Goal: Transaction & Acquisition: Book appointment/travel/reservation

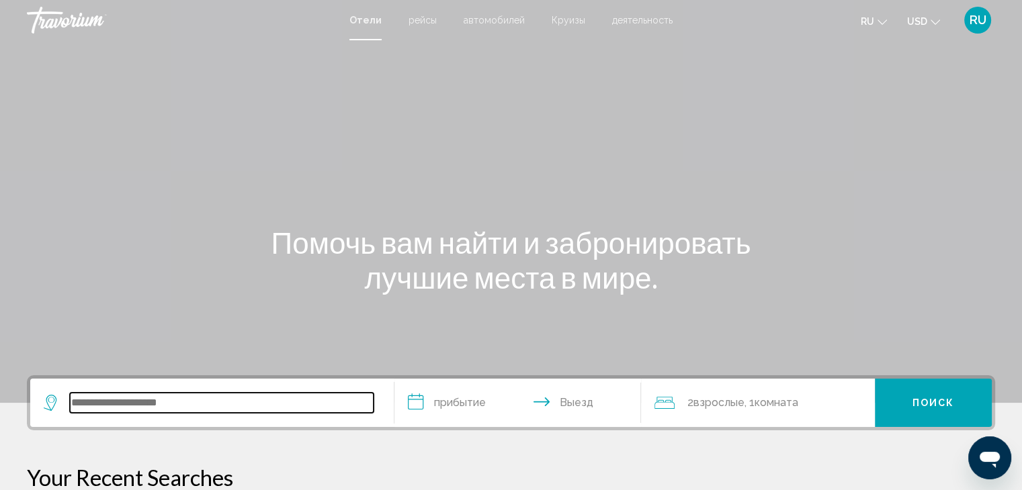
click at [247, 412] on input "Search widget" at bounding box center [222, 403] width 304 height 20
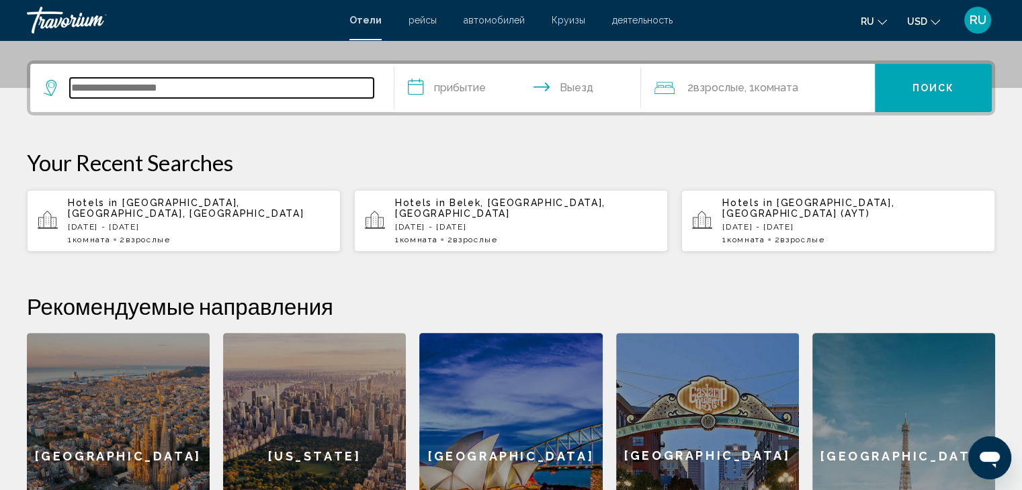
scroll to position [331, 0]
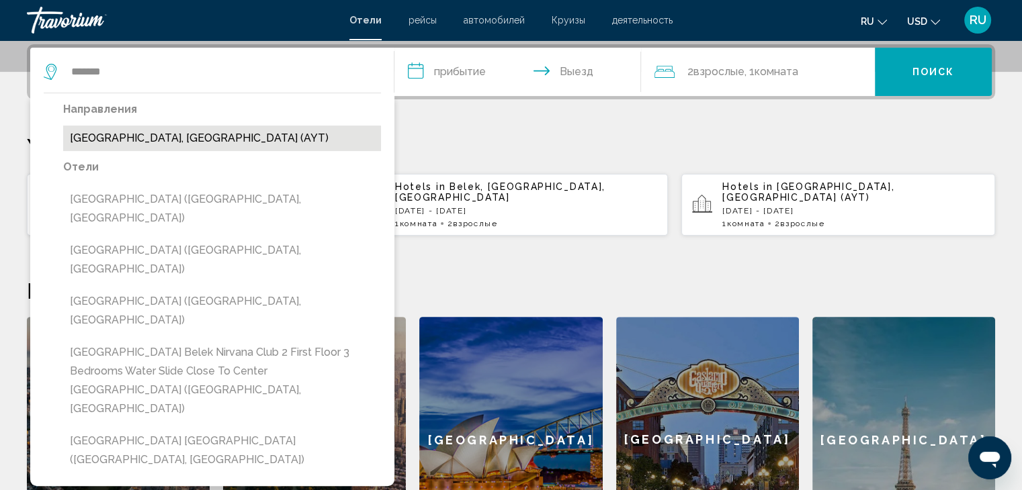
click at [166, 136] on button "[GEOGRAPHIC_DATA], [GEOGRAPHIC_DATA] (AYT)" at bounding box center [222, 139] width 318 height 26
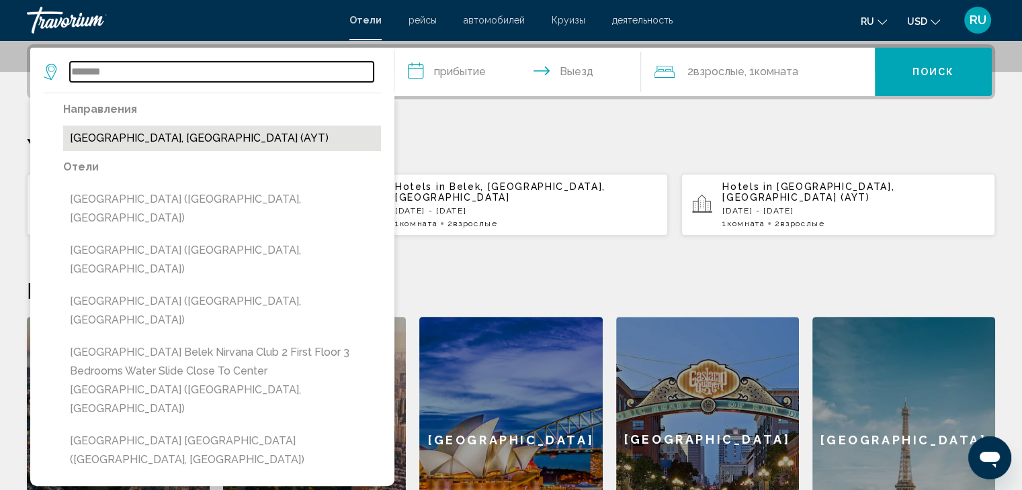
type input "**********"
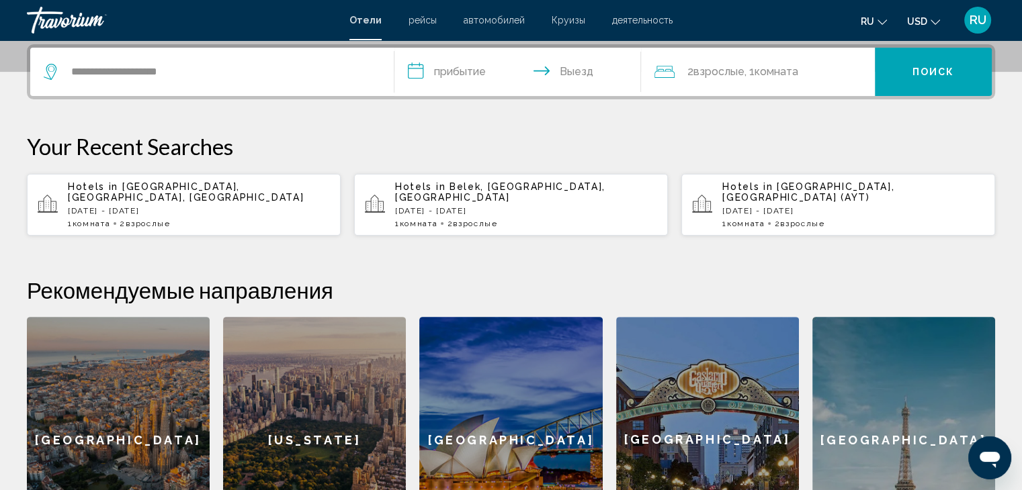
click at [448, 62] on input "**********" at bounding box center [520, 74] width 253 height 52
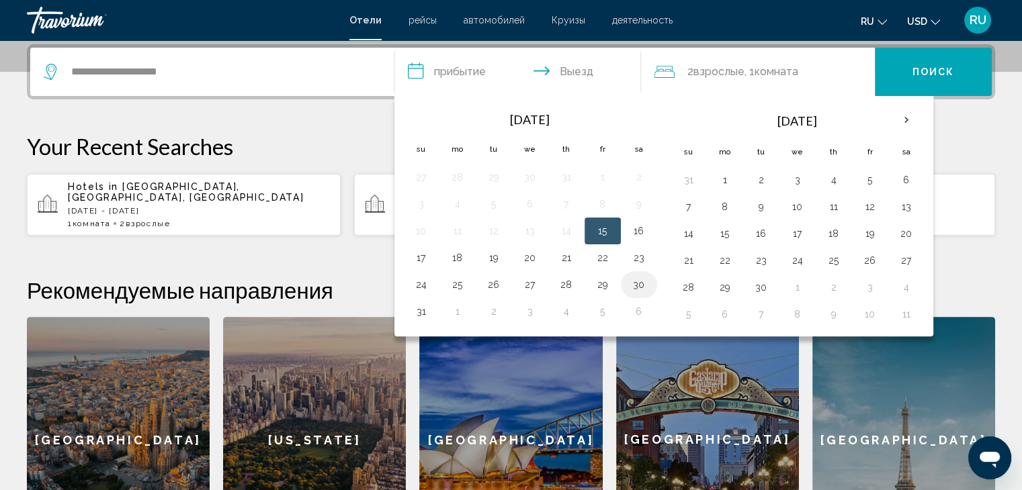
click at [634, 282] on button "30" at bounding box center [638, 284] width 21 height 19
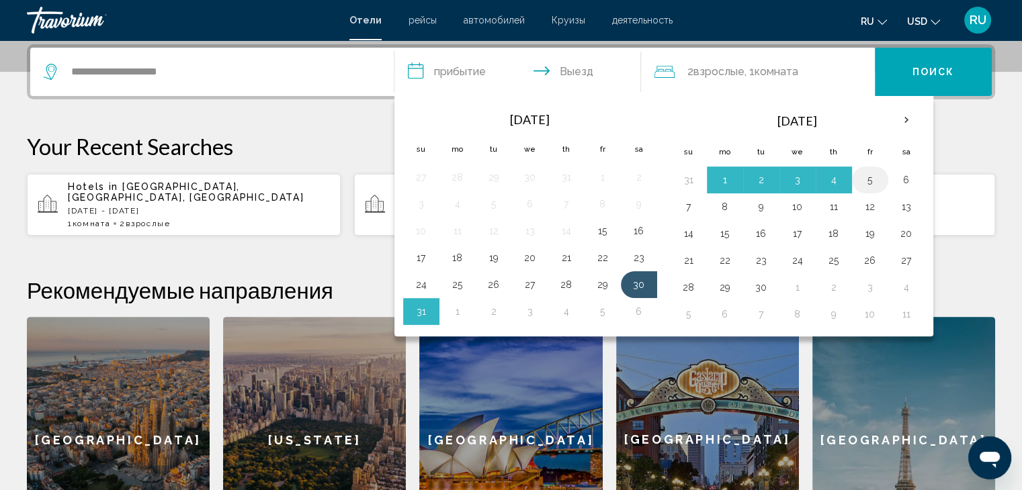
click at [872, 175] on button "5" at bounding box center [869, 180] width 21 height 19
type input "**********"
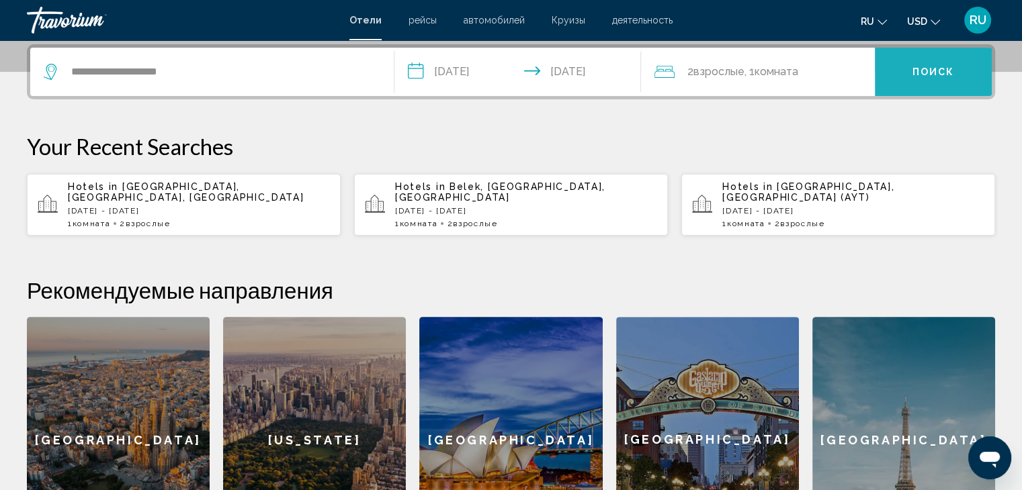
click at [926, 67] on span "Поиск" at bounding box center [933, 72] width 42 height 11
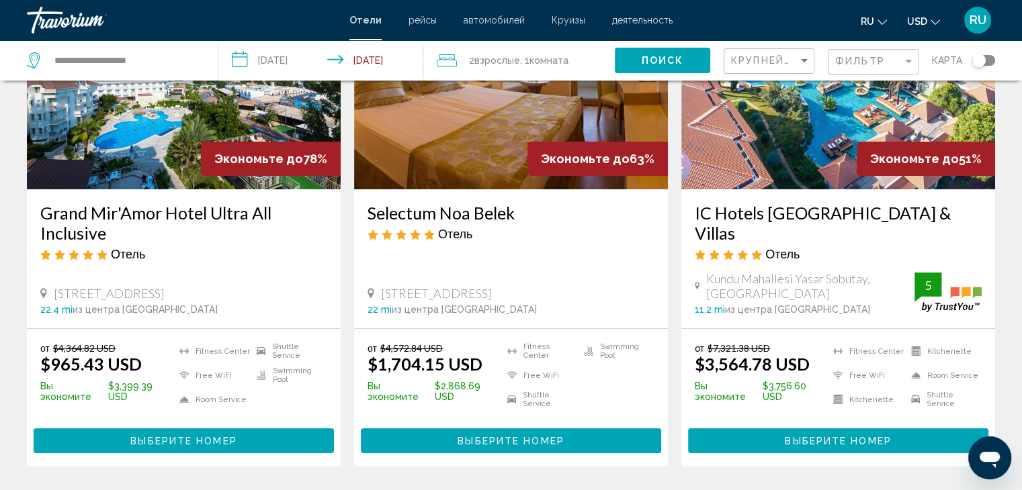
scroll to position [150, 0]
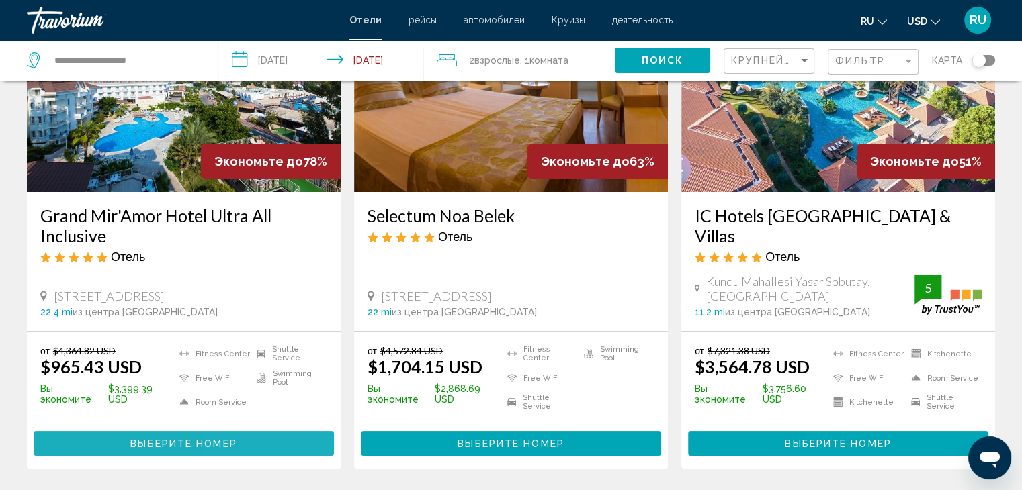
click at [264, 431] on button "Выберите номер" at bounding box center [184, 443] width 300 height 25
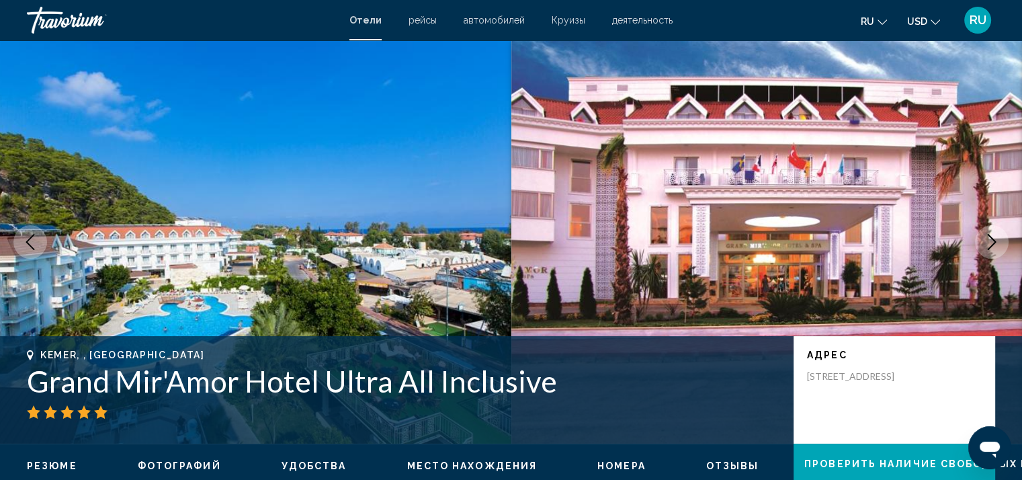
click at [989, 244] on icon "Next image" at bounding box center [991, 242] width 16 height 16
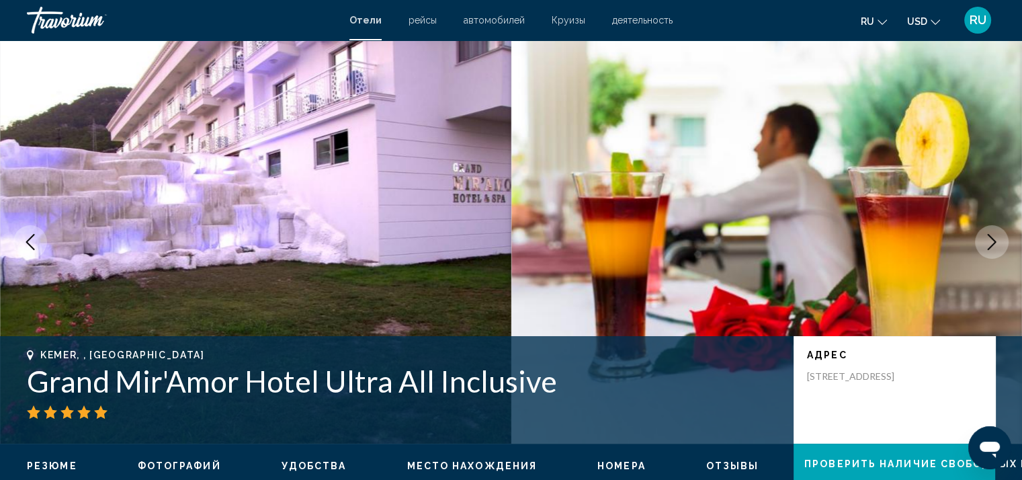
click at [989, 244] on icon "Next image" at bounding box center [991, 242] width 16 height 16
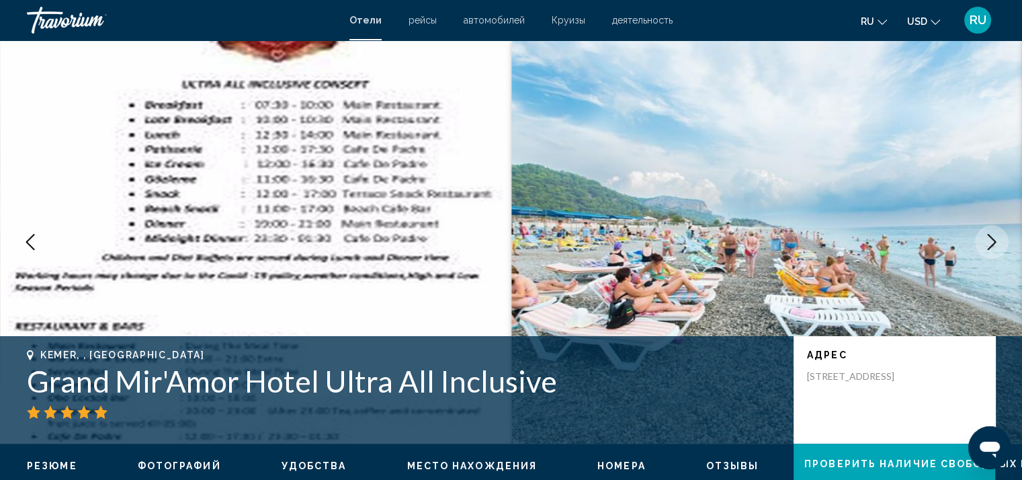
click at [989, 244] on icon "Next image" at bounding box center [991, 242] width 16 height 16
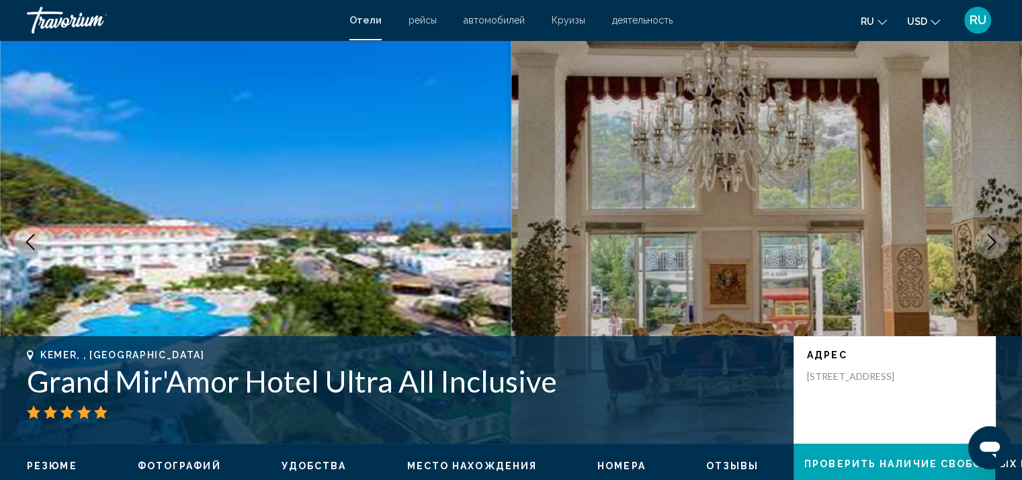
click at [989, 244] on icon "Next image" at bounding box center [991, 242] width 16 height 16
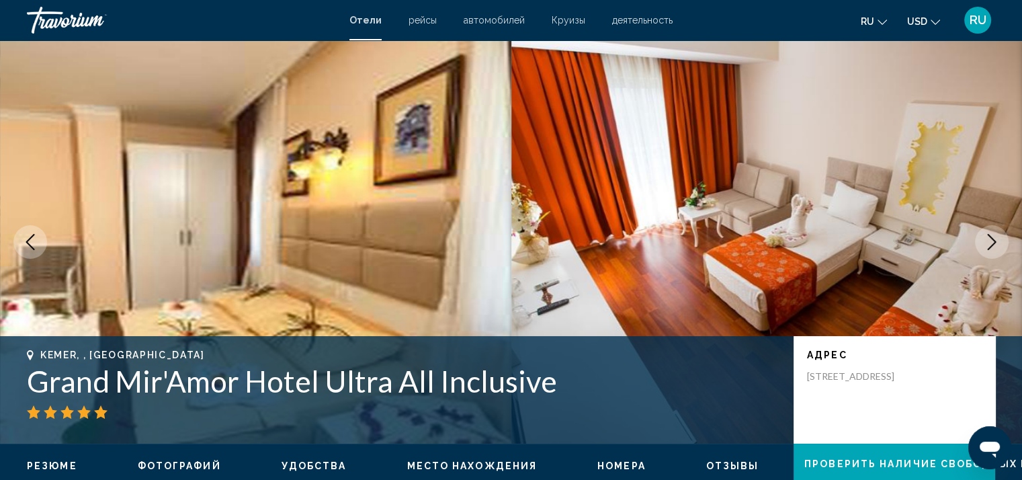
click at [989, 244] on icon "Next image" at bounding box center [991, 242] width 16 height 16
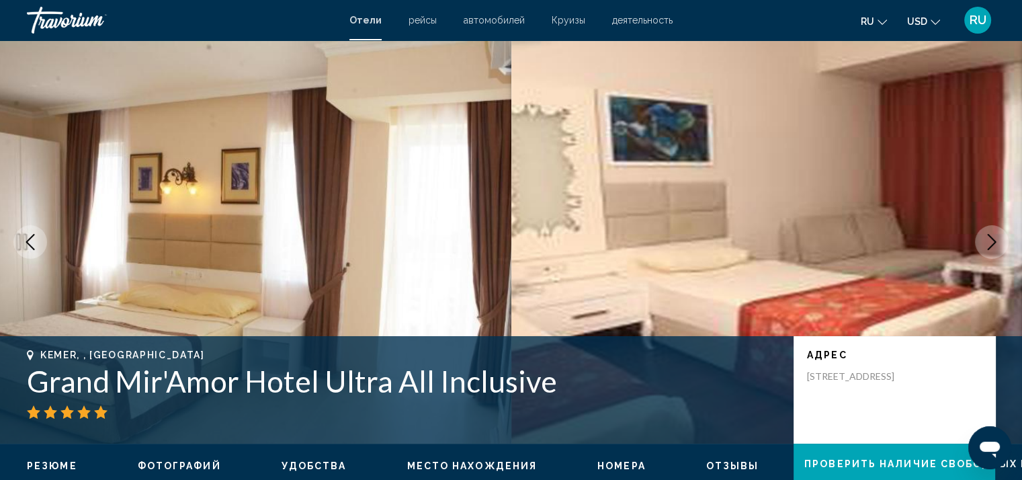
click at [989, 244] on icon "Next image" at bounding box center [991, 242] width 16 height 16
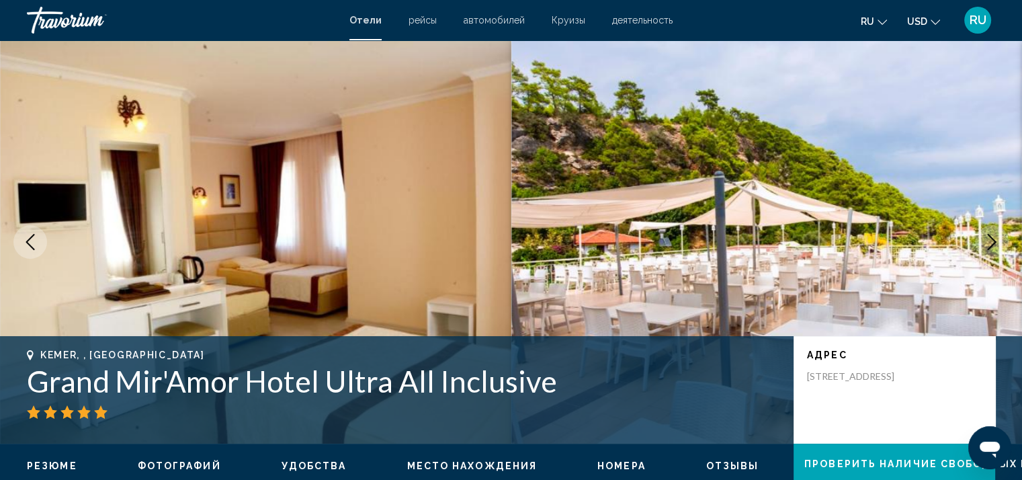
click at [989, 244] on icon "Next image" at bounding box center [991, 242] width 16 height 16
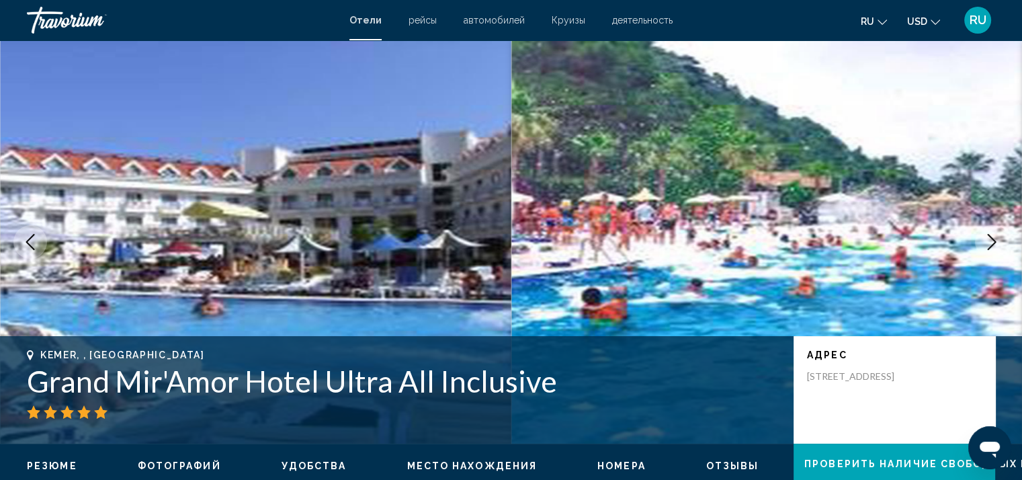
click at [989, 244] on icon "Next image" at bounding box center [991, 242] width 16 height 16
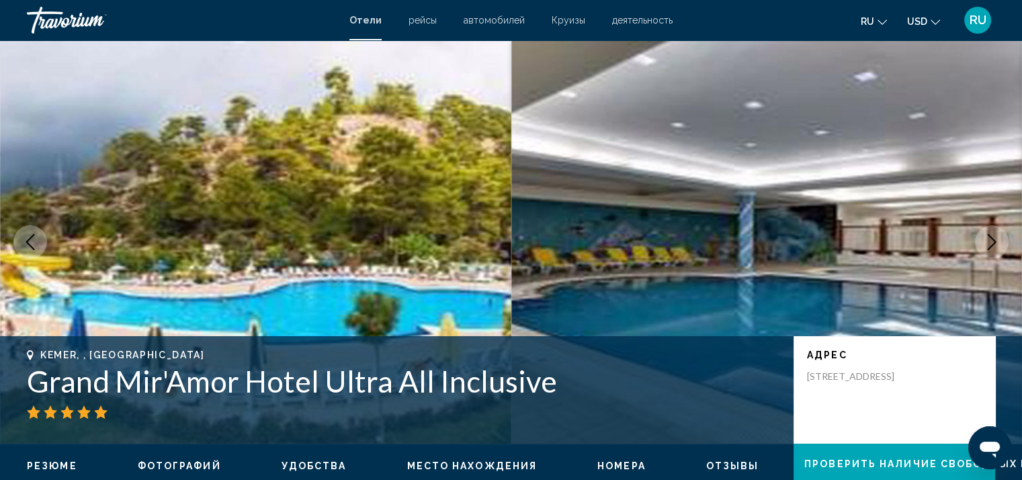
click at [989, 244] on icon "Next image" at bounding box center [991, 242] width 16 height 16
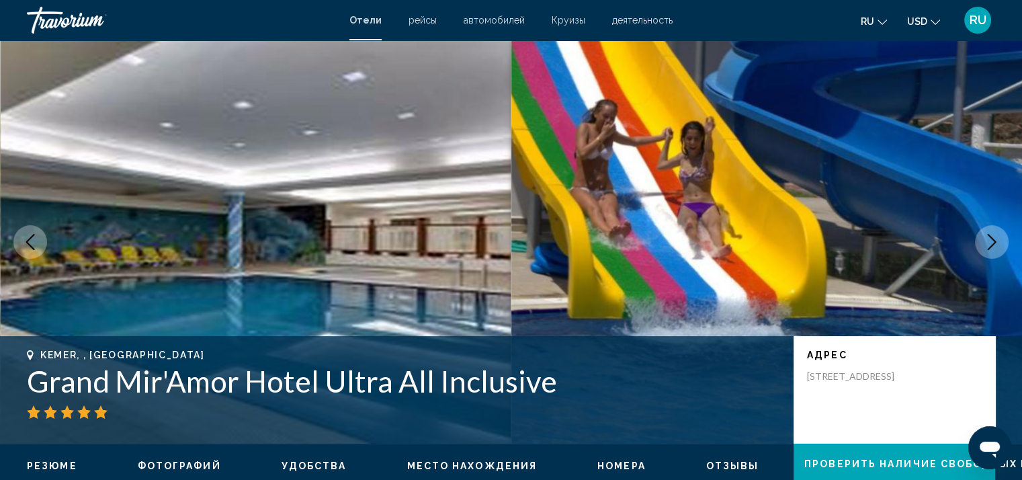
click at [989, 244] on icon "Next image" at bounding box center [991, 242] width 16 height 16
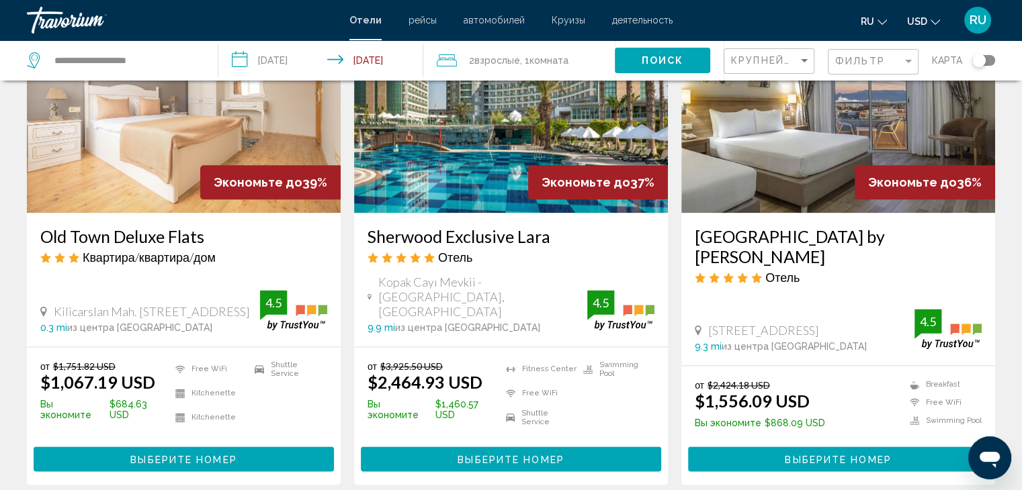
scroll to position [1665, 0]
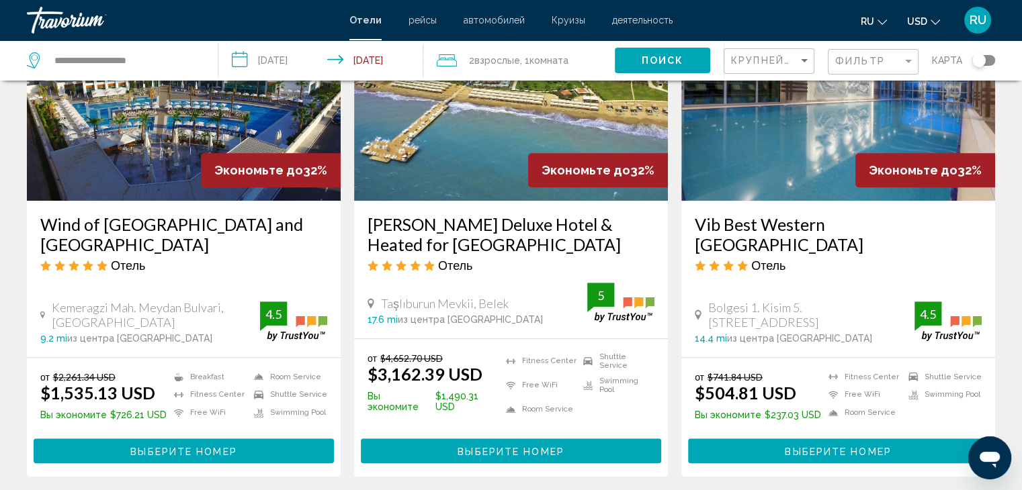
scroll to position [1128, 0]
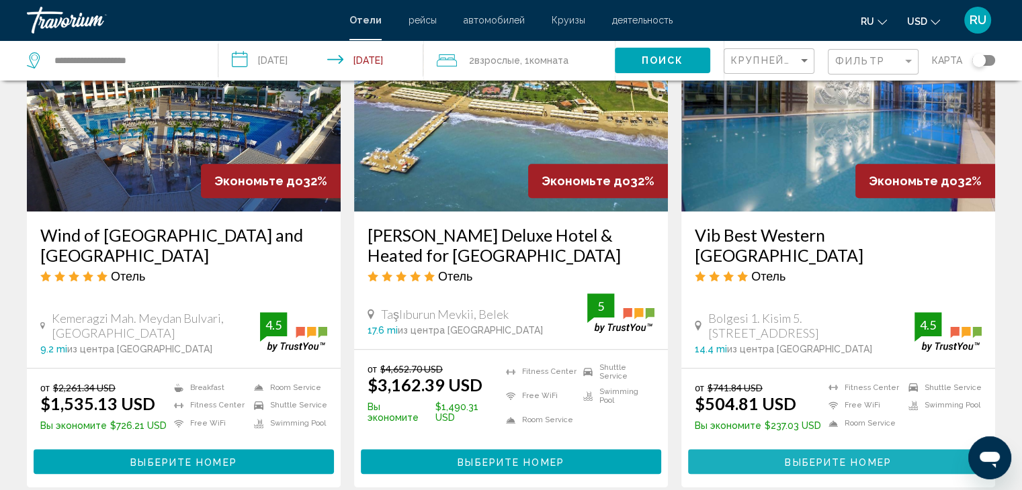
click at [878, 457] on span "Выберите номер" at bounding box center [838, 462] width 106 height 11
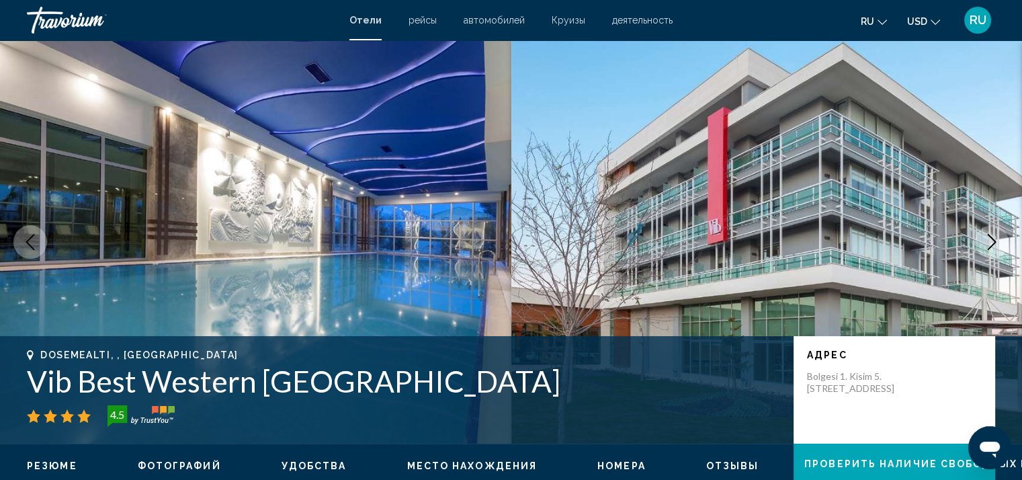
click at [992, 236] on icon "Next image" at bounding box center [991, 242] width 16 height 16
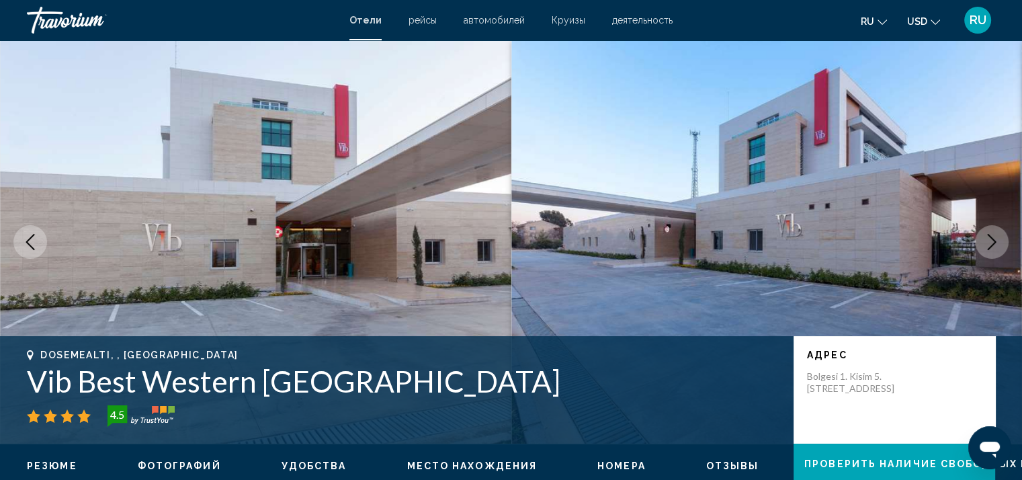
click at [992, 236] on icon "Next image" at bounding box center [991, 242] width 16 height 16
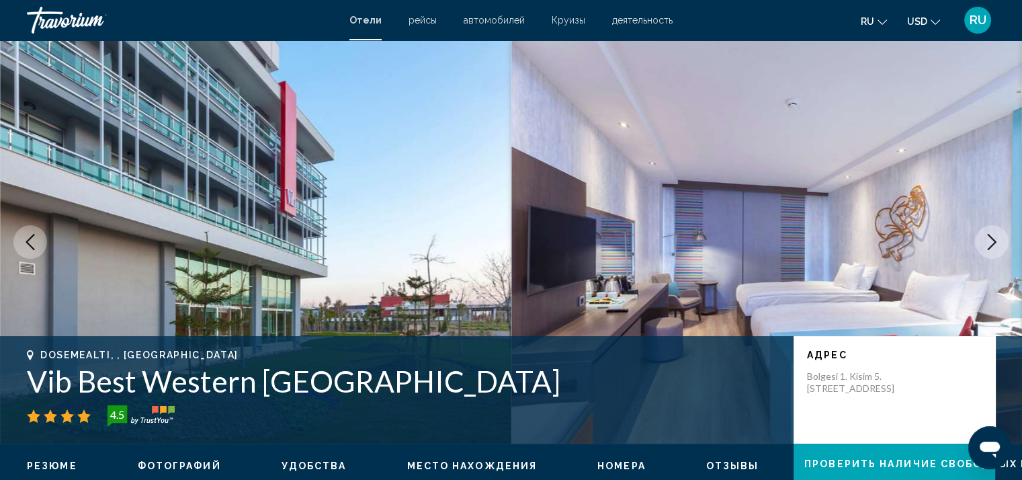
click at [992, 236] on icon "Next image" at bounding box center [991, 242] width 16 height 16
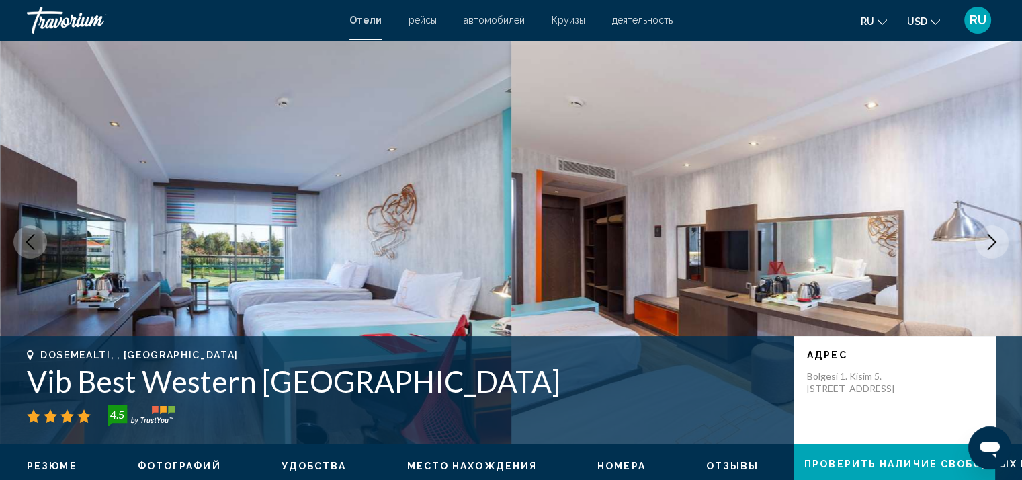
click at [992, 236] on icon "Next image" at bounding box center [991, 242] width 16 height 16
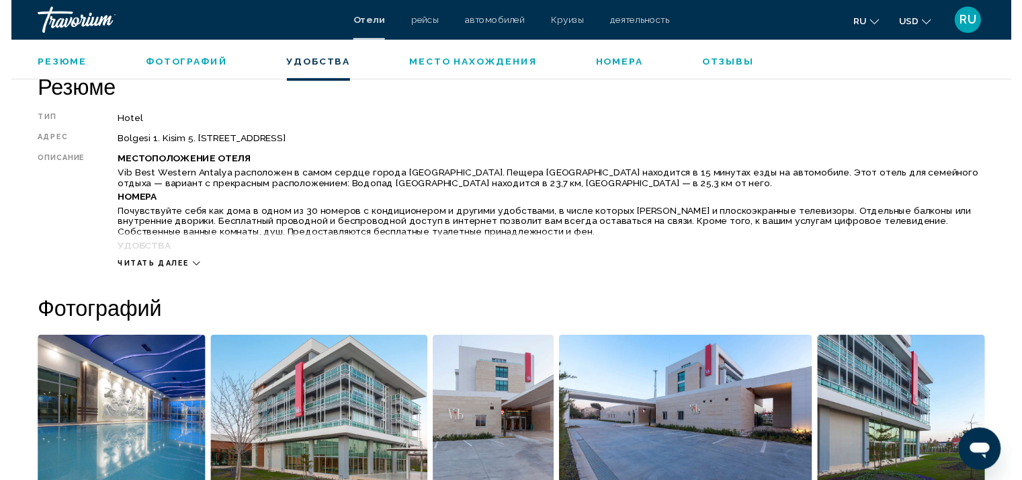
scroll to position [306, 0]
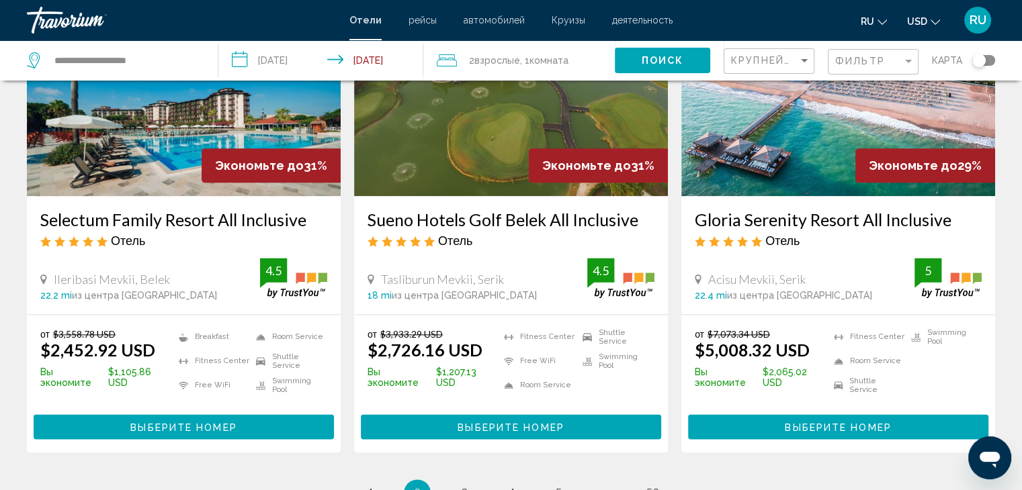
scroll to position [1677, 0]
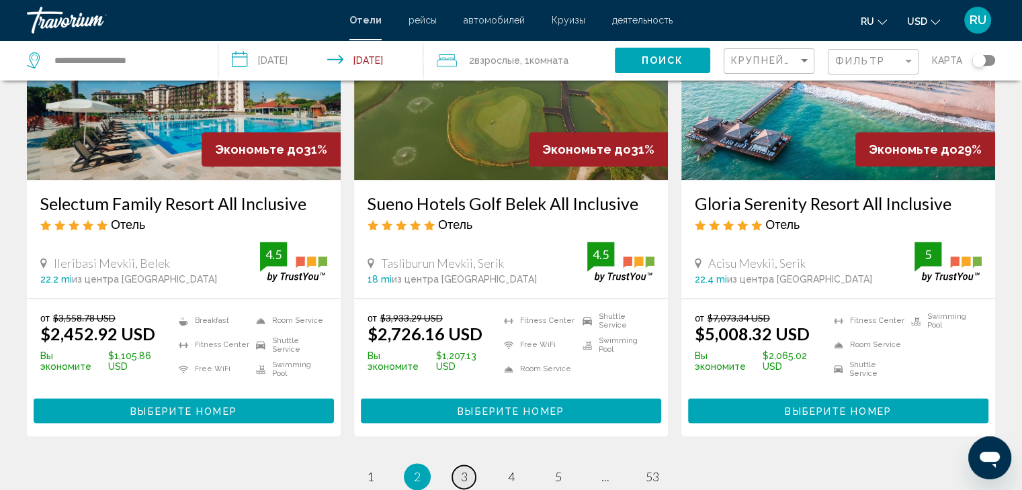
click at [461, 470] on span "3" at bounding box center [464, 477] width 7 height 15
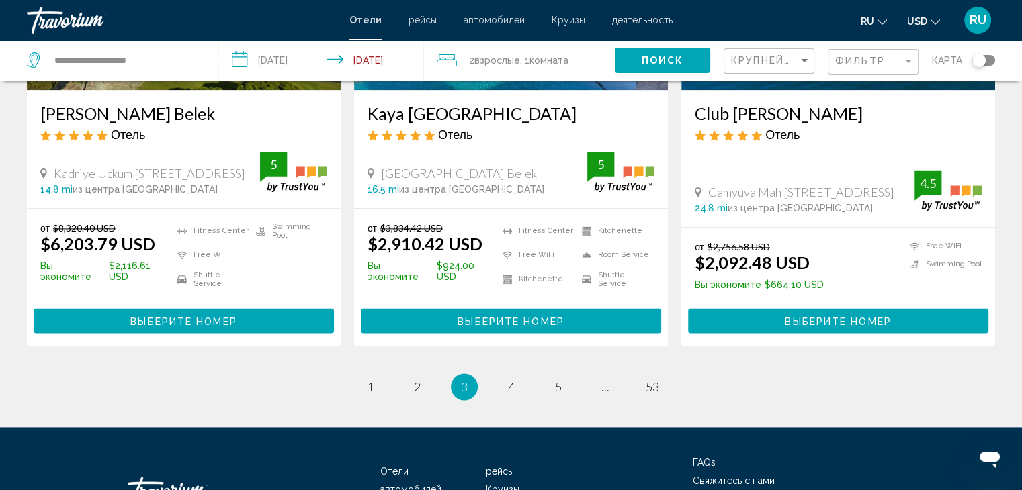
scroll to position [1790, 0]
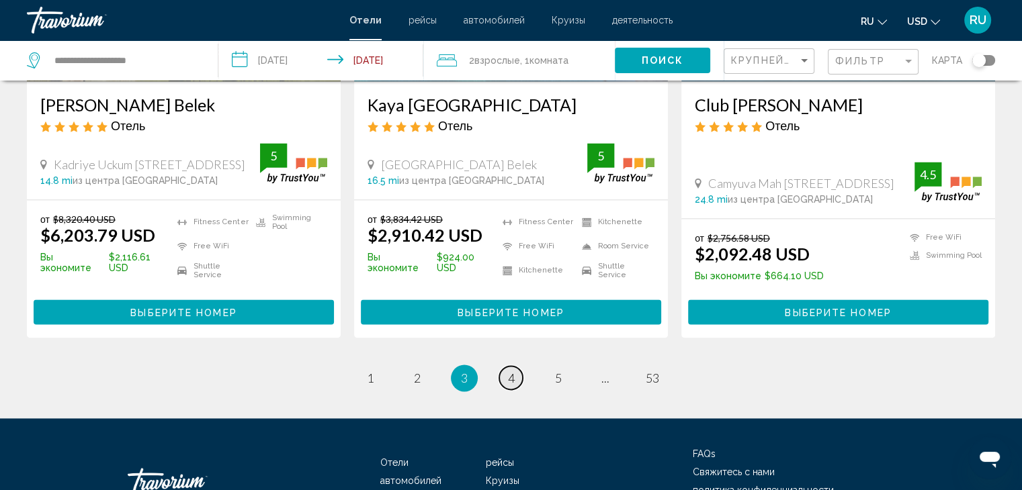
click at [513, 371] on span "4" at bounding box center [511, 378] width 7 height 15
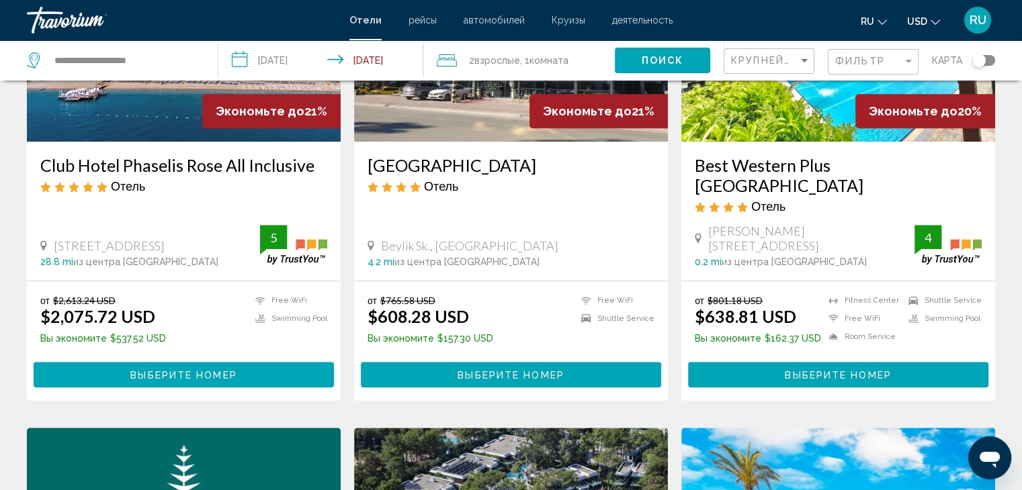
scroll to position [720, 0]
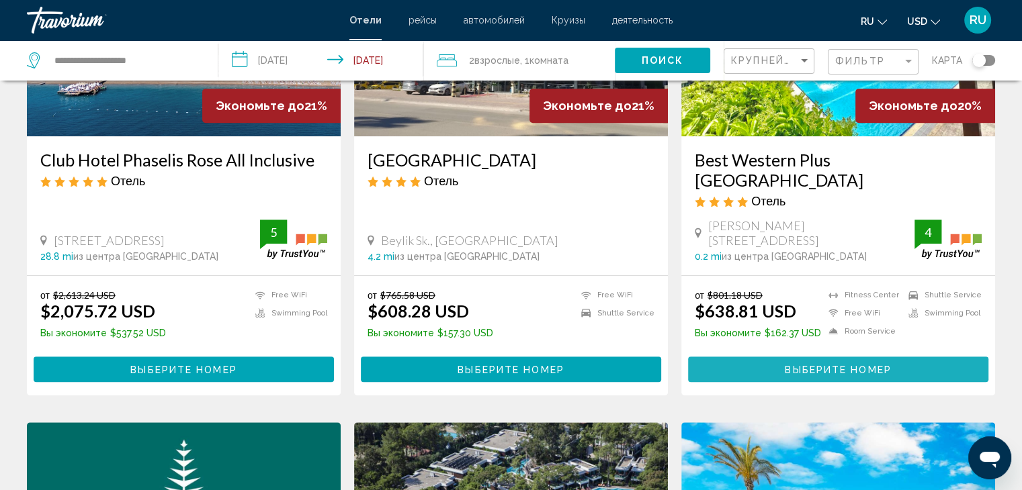
click at [848, 365] on span "Выберите номер" at bounding box center [838, 370] width 106 height 11
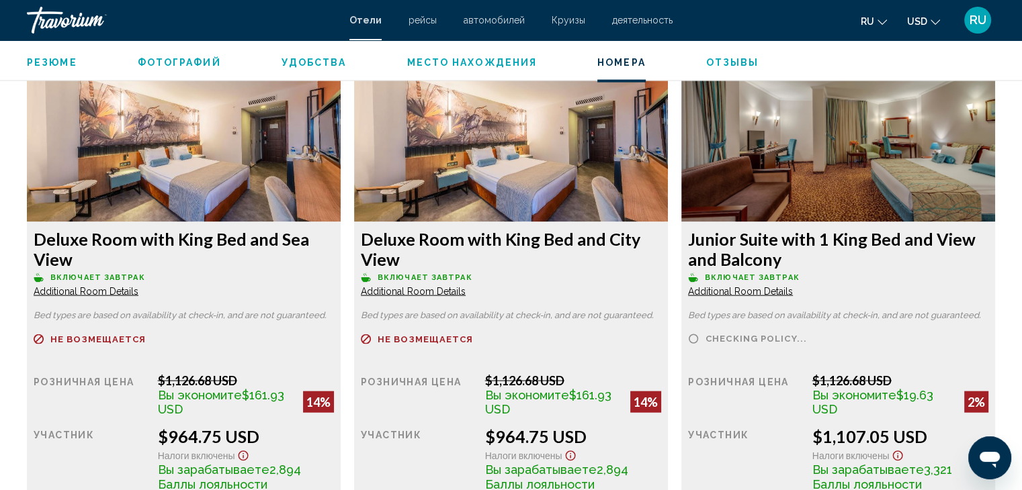
scroll to position [1598, 0]
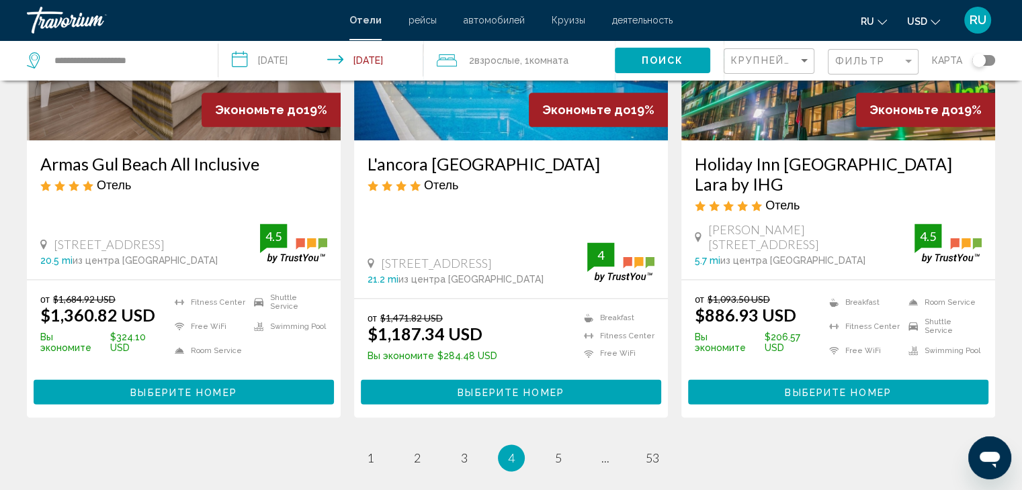
scroll to position [1763, 0]
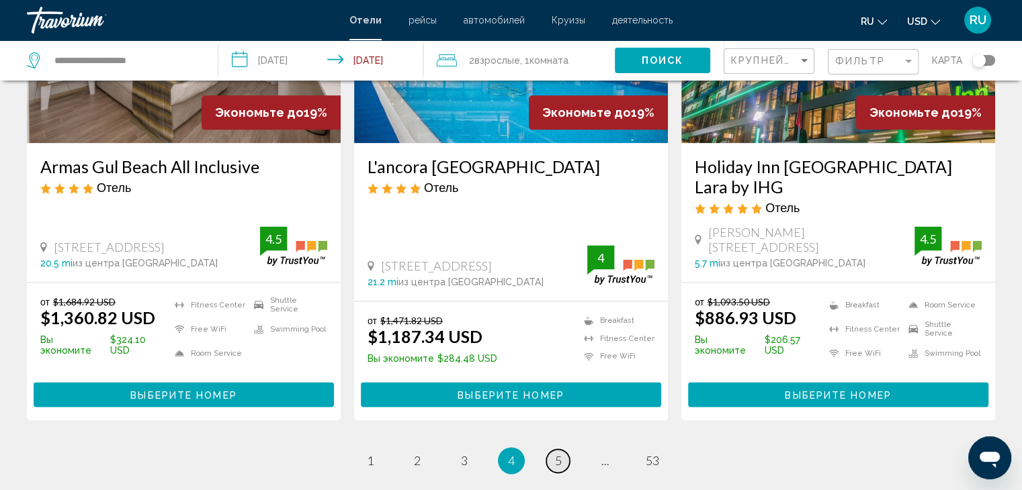
click at [556, 453] on span "5" at bounding box center [558, 460] width 7 height 15
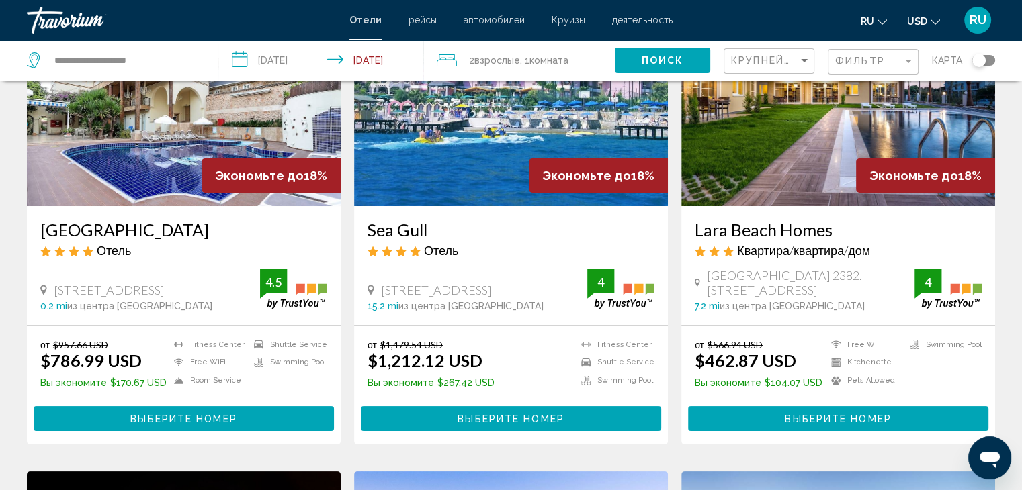
scroll to position [139, 0]
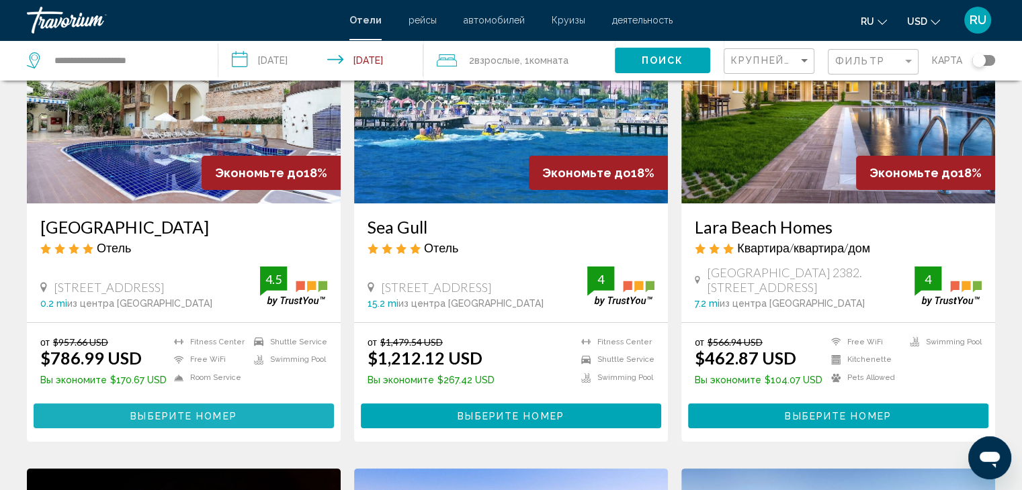
click at [293, 415] on button "Выберите номер" at bounding box center [184, 416] width 300 height 25
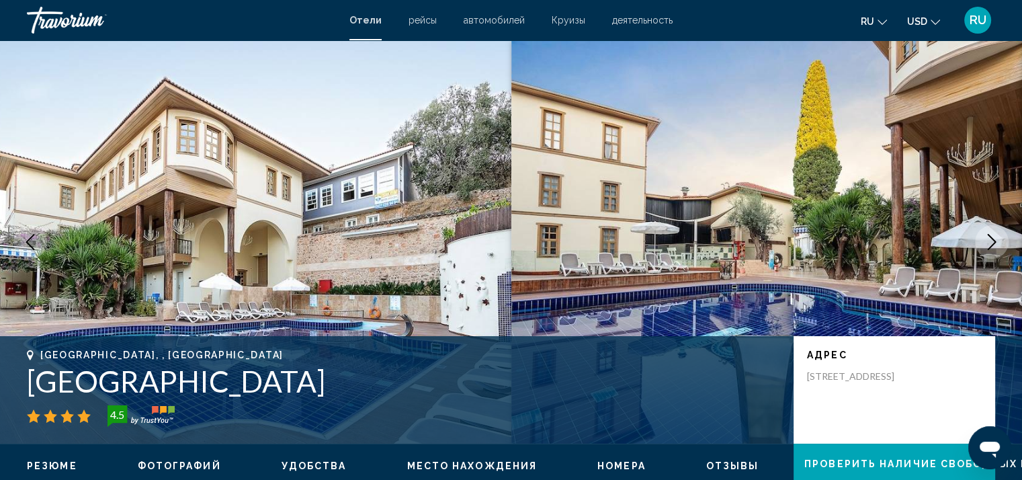
click at [996, 234] on icon "Next image" at bounding box center [991, 242] width 16 height 16
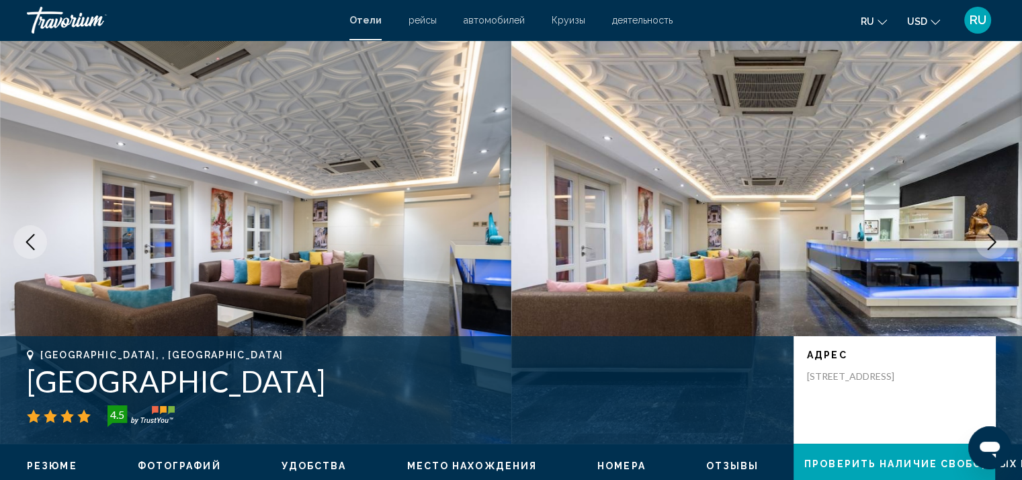
click at [996, 234] on icon "Next image" at bounding box center [991, 242] width 16 height 16
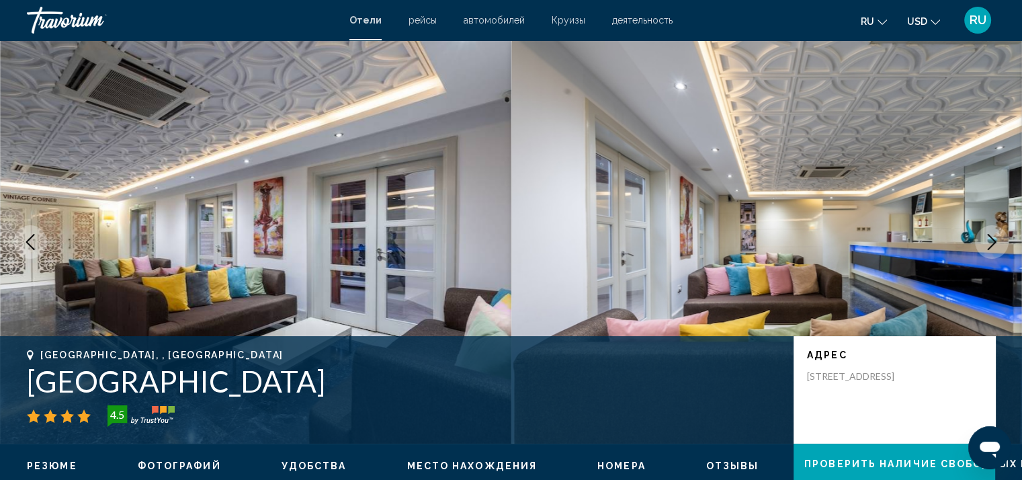
click at [996, 234] on icon "Next image" at bounding box center [991, 242] width 16 height 16
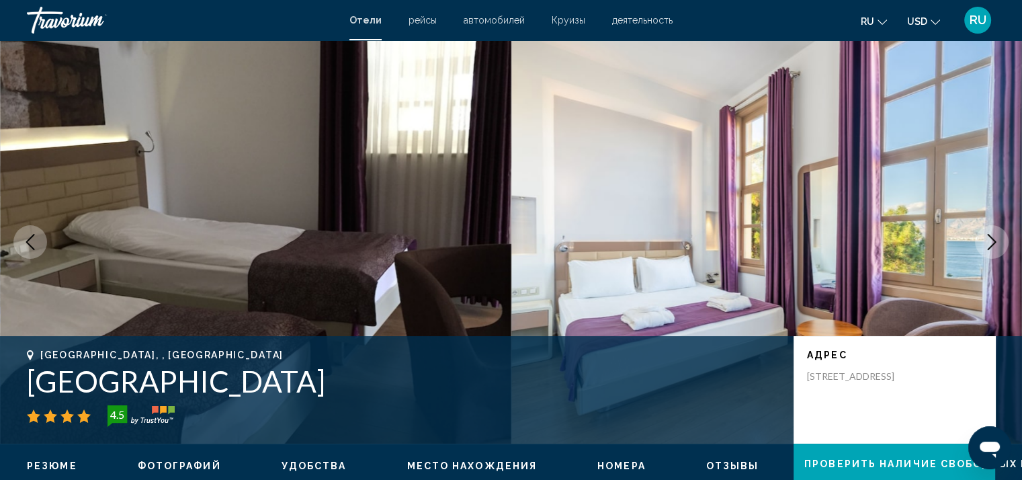
click at [996, 234] on icon "Next image" at bounding box center [991, 242] width 16 height 16
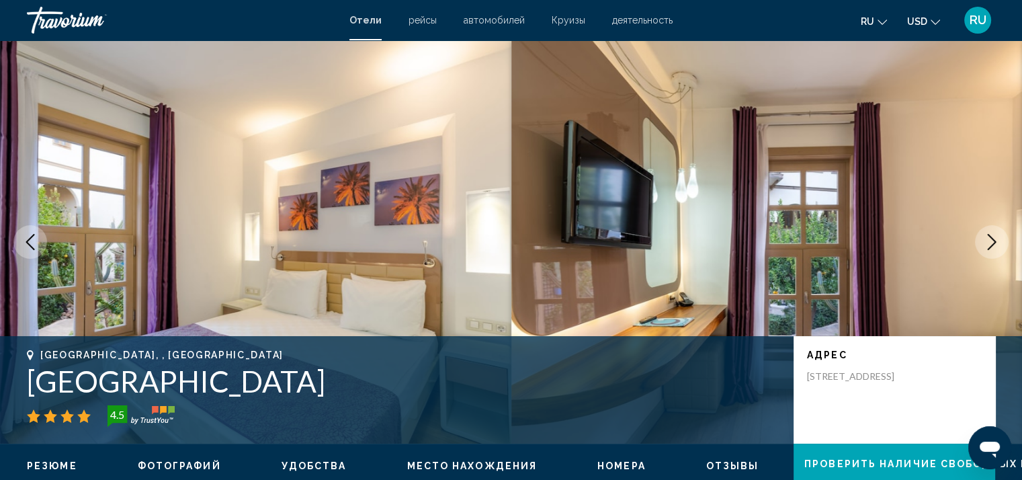
click at [996, 234] on icon "Next image" at bounding box center [991, 242] width 16 height 16
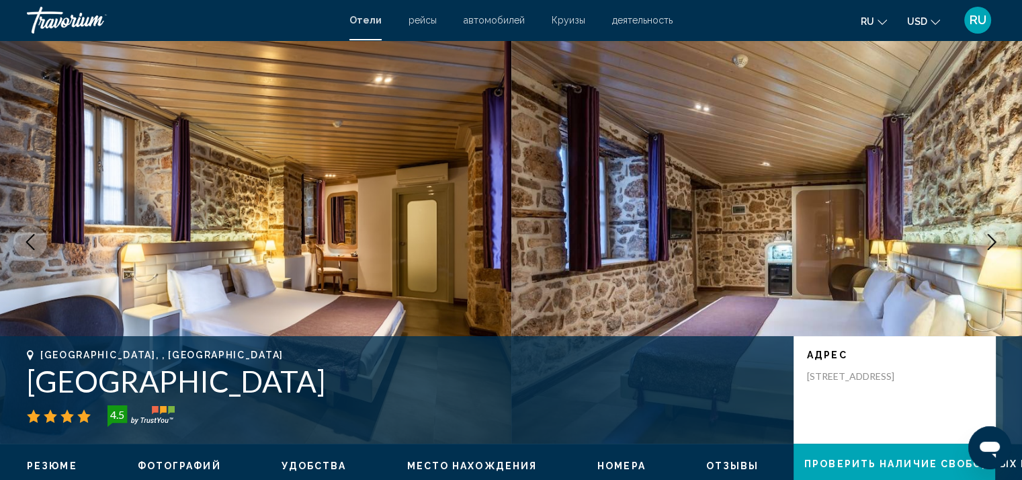
click at [996, 234] on icon "Next image" at bounding box center [991, 242] width 16 height 16
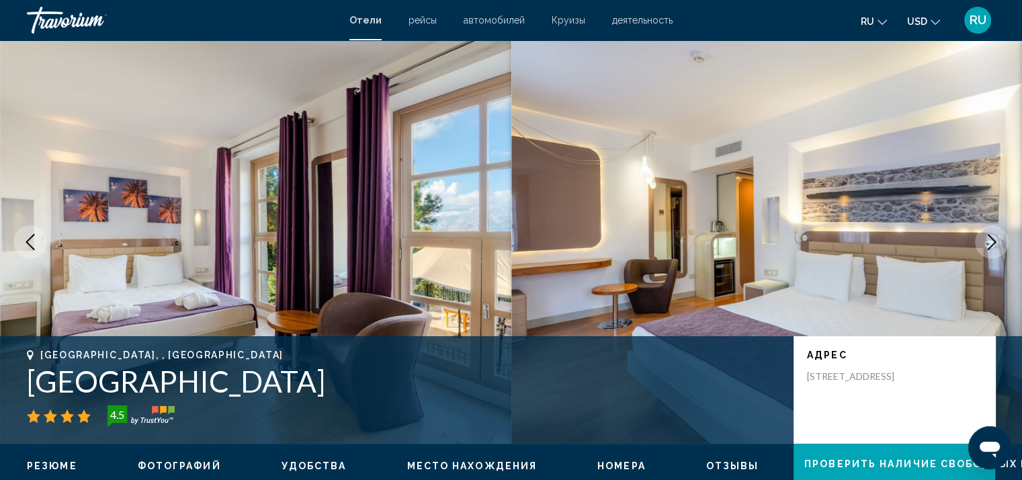
click at [996, 234] on icon "Next image" at bounding box center [991, 242] width 16 height 16
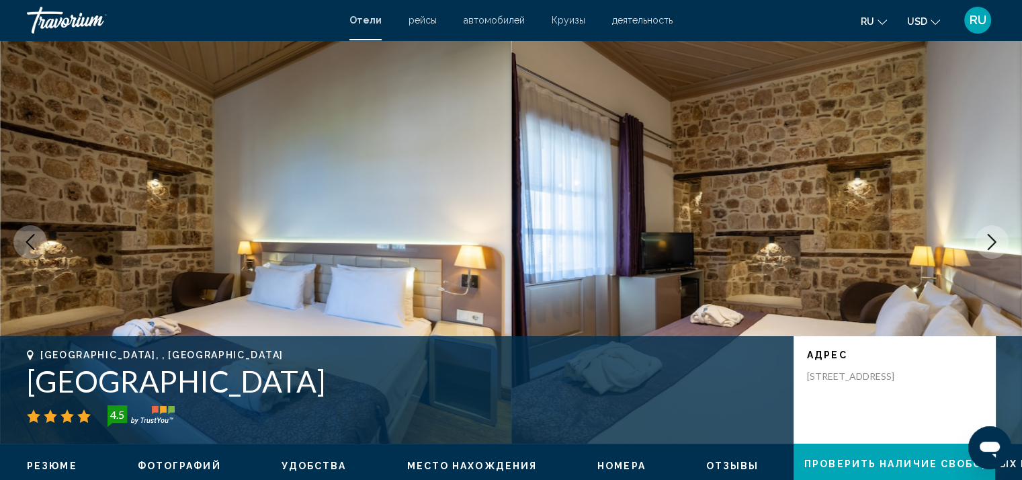
click at [996, 234] on icon "Next image" at bounding box center [991, 242] width 16 height 16
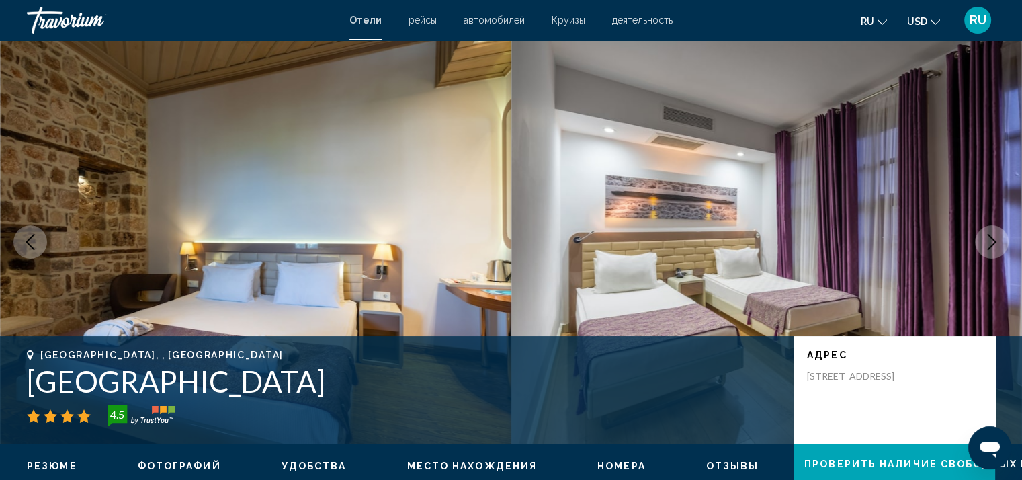
click at [996, 234] on icon "Next image" at bounding box center [991, 242] width 16 height 16
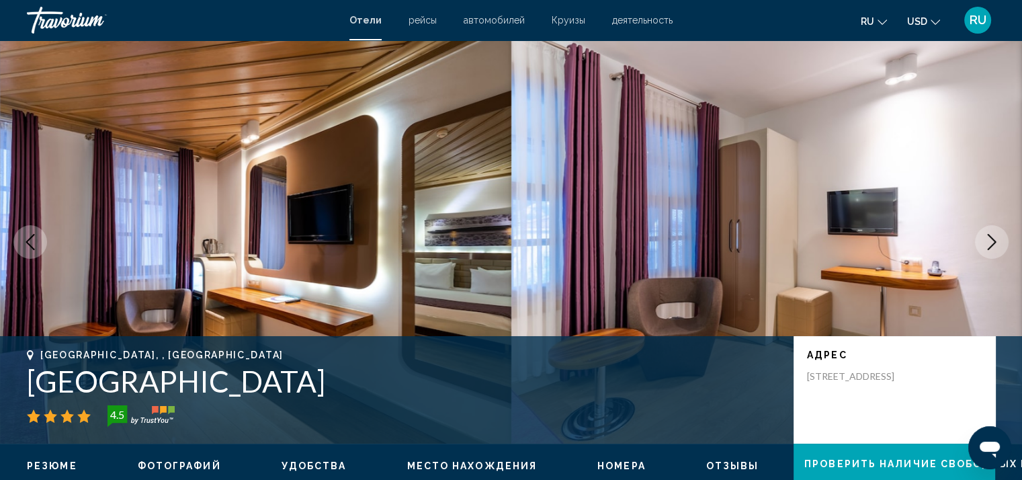
click at [996, 234] on icon "Next image" at bounding box center [991, 242] width 16 height 16
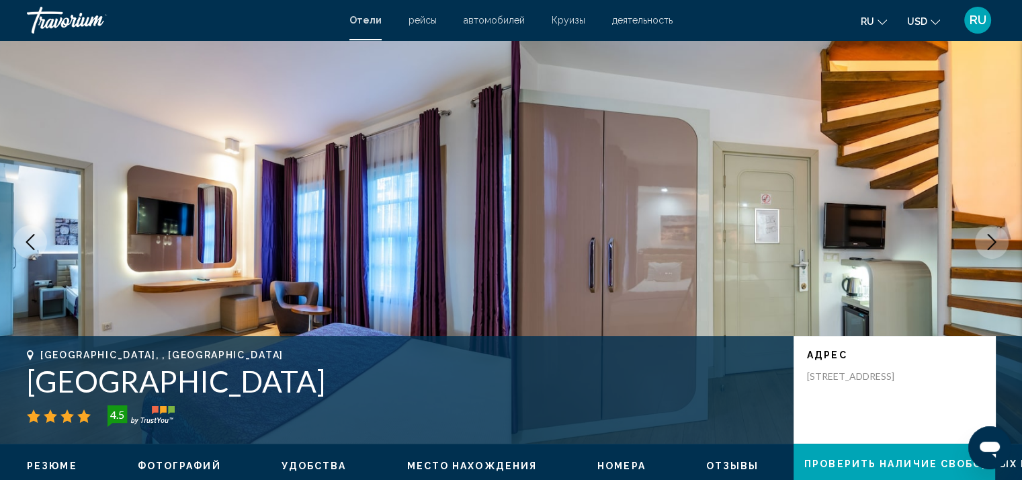
click at [996, 234] on icon "Next image" at bounding box center [991, 242] width 16 height 16
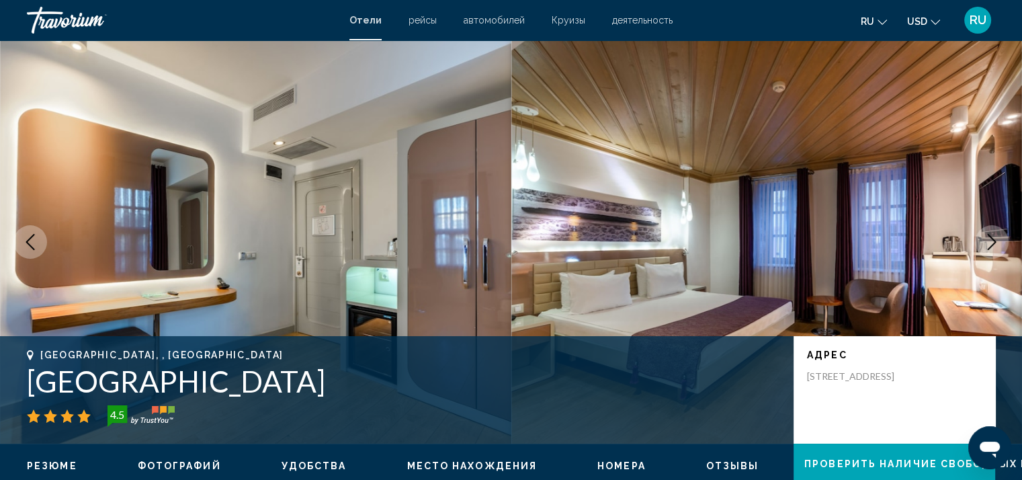
click at [996, 234] on icon "Next image" at bounding box center [991, 242] width 16 height 16
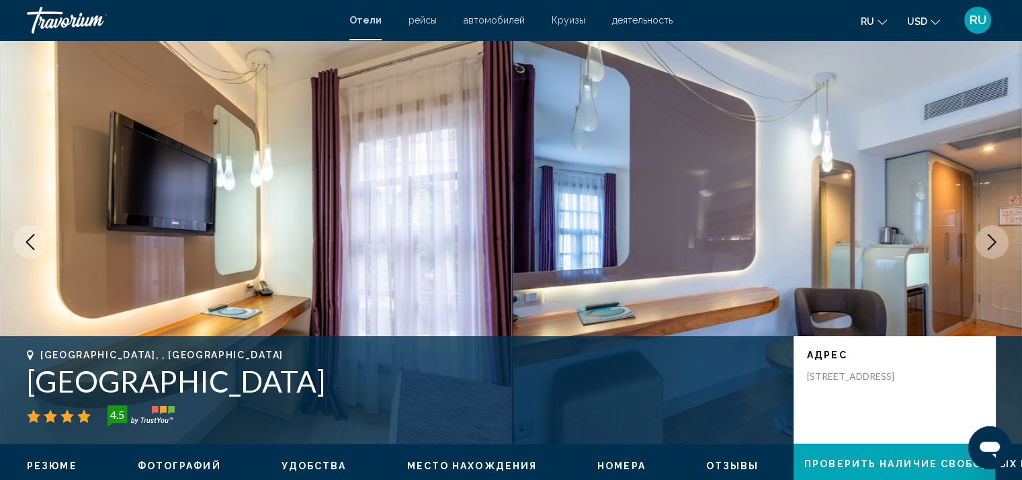
click at [996, 234] on icon "Next image" at bounding box center [991, 242] width 16 height 16
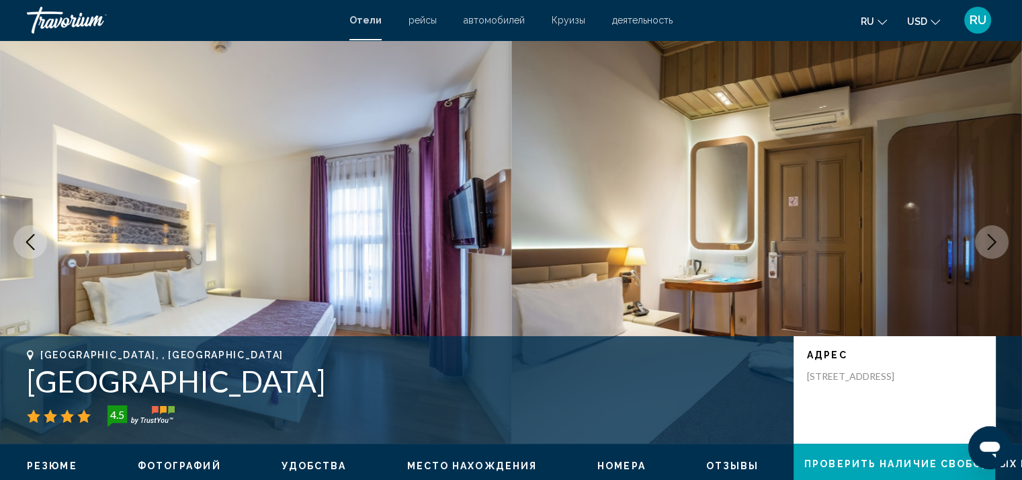
click at [996, 234] on icon "Next image" at bounding box center [991, 242] width 16 height 16
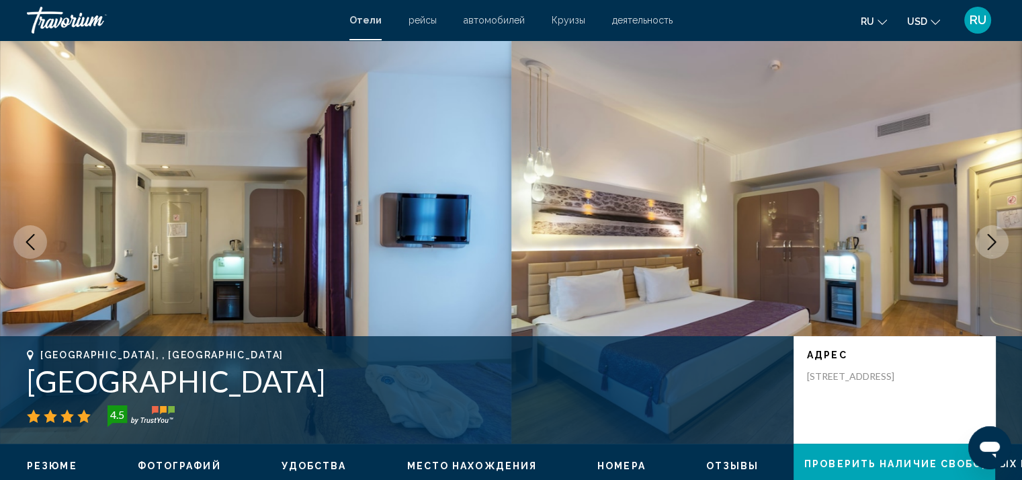
click at [996, 234] on icon "Next image" at bounding box center [991, 242] width 16 height 16
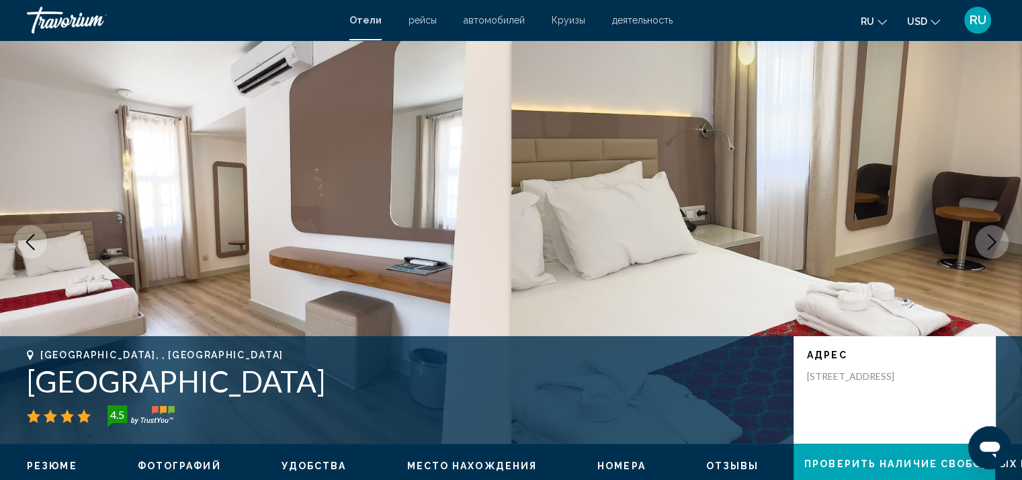
click at [996, 234] on icon "Next image" at bounding box center [991, 242] width 16 height 16
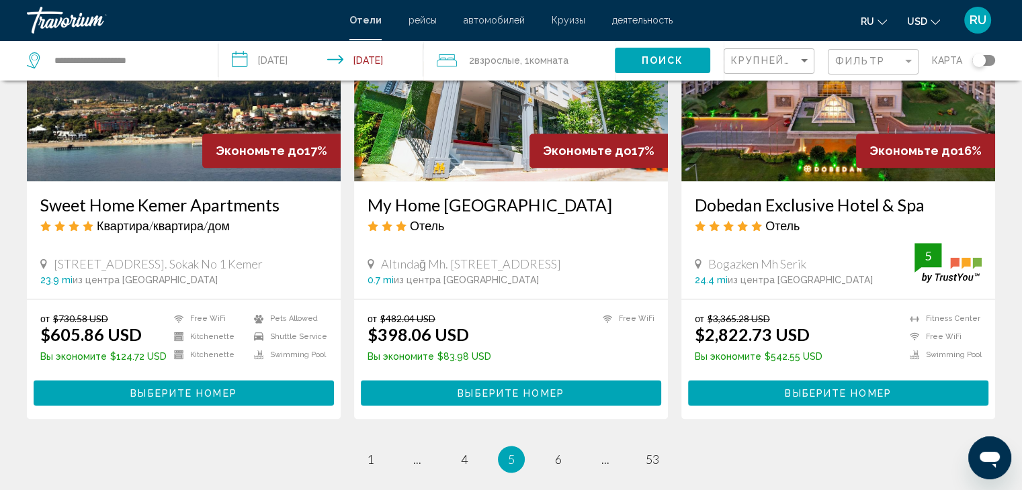
scroll to position [1661, 0]
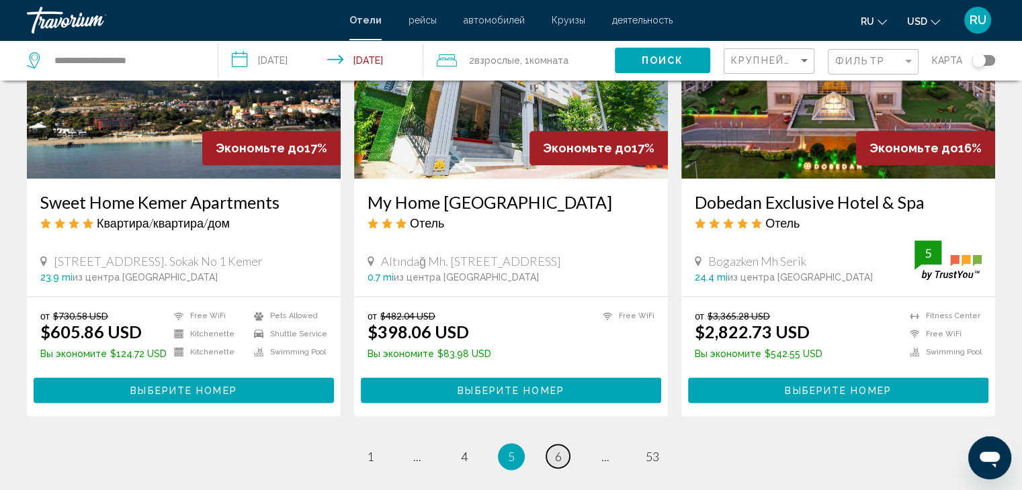
click at [551, 445] on link "page 6" at bounding box center [558, 457] width 24 height 24
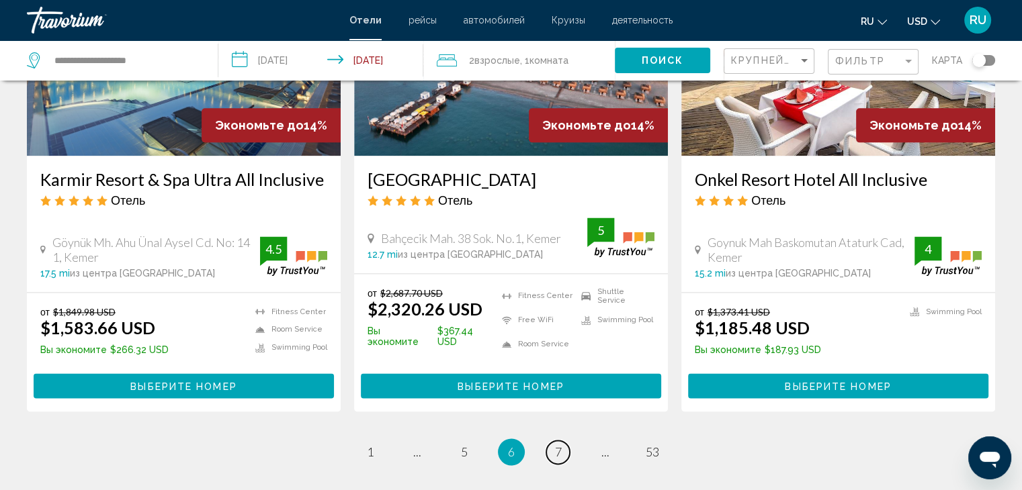
scroll to position [1815, 0]
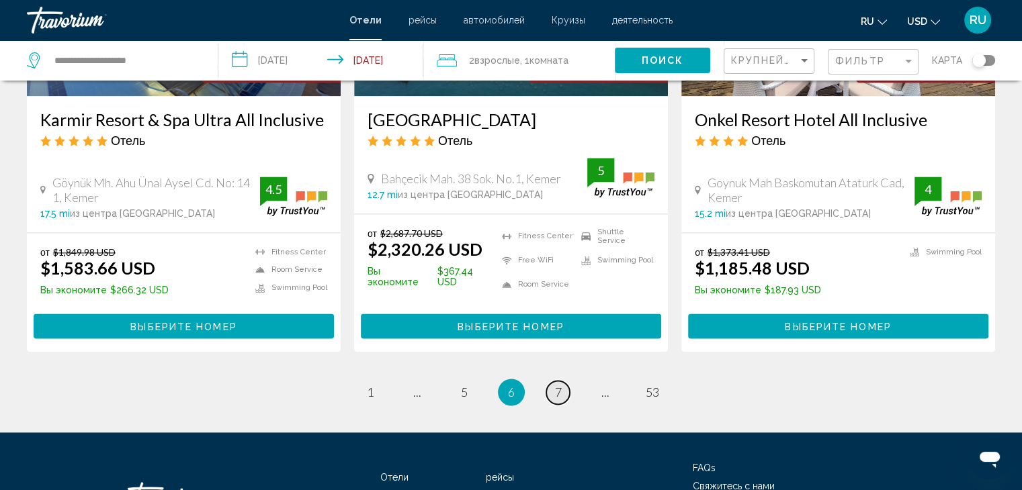
click at [559, 385] on span "7" at bounding box center [558, 392] width 7 height 15
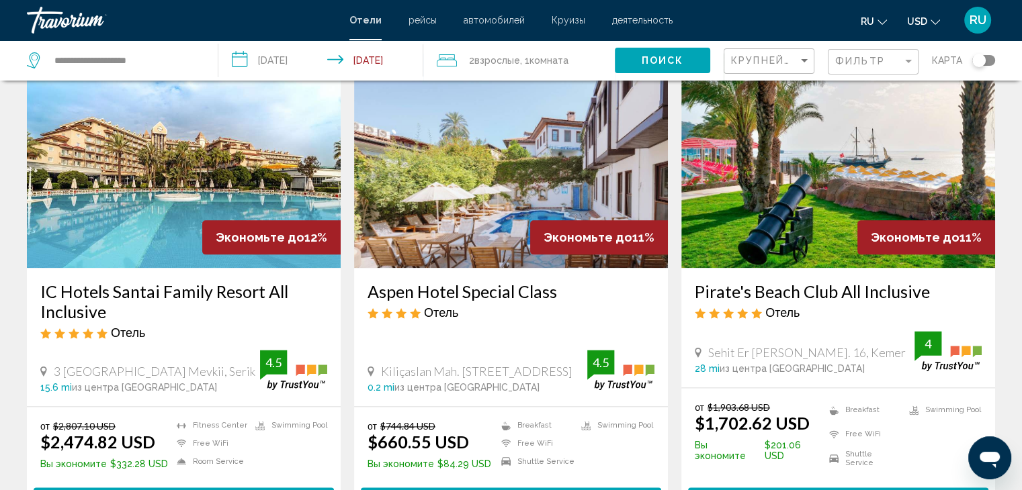
scroll to position [1622, 0]
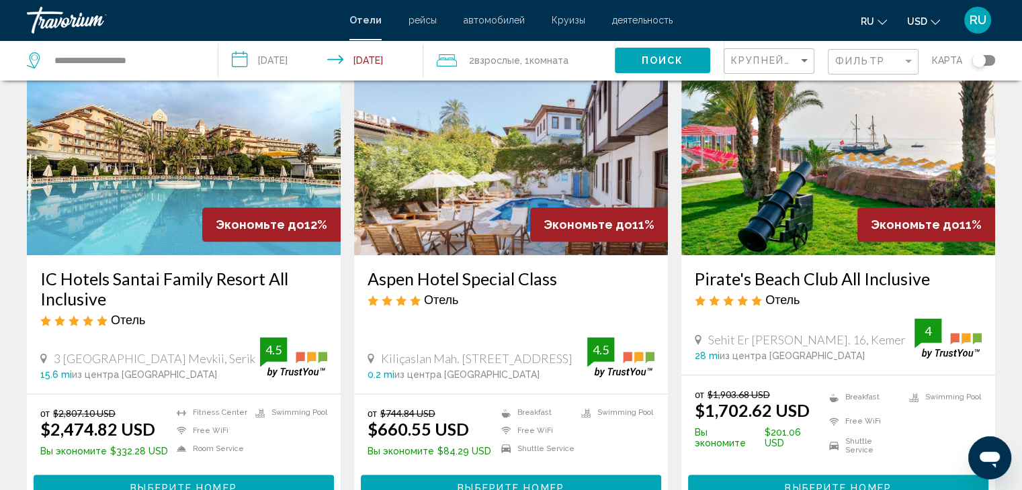
click at [609, 408] on div "от $744.84 USD $660.55 USD Вы экономите $84.29 USD Breakfast Free WiFi Shuttle …" at bounding box center [510, 454] width 287 height 92
click at [608, 475] on button "Выберите номер" at bounding box center [511, 487] width 300 height 25
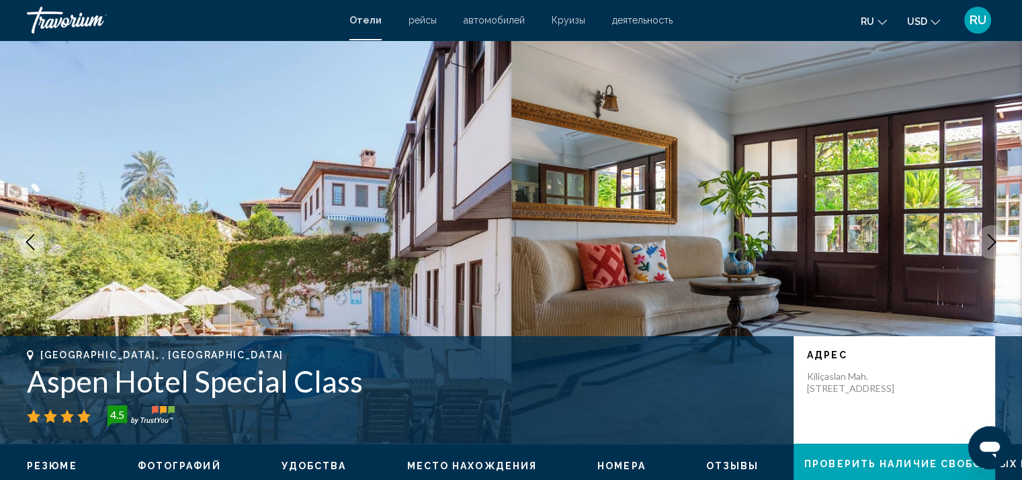
click at [995, 243] on icon "Next image" at bounding box center [991, 242] width 16 height 16
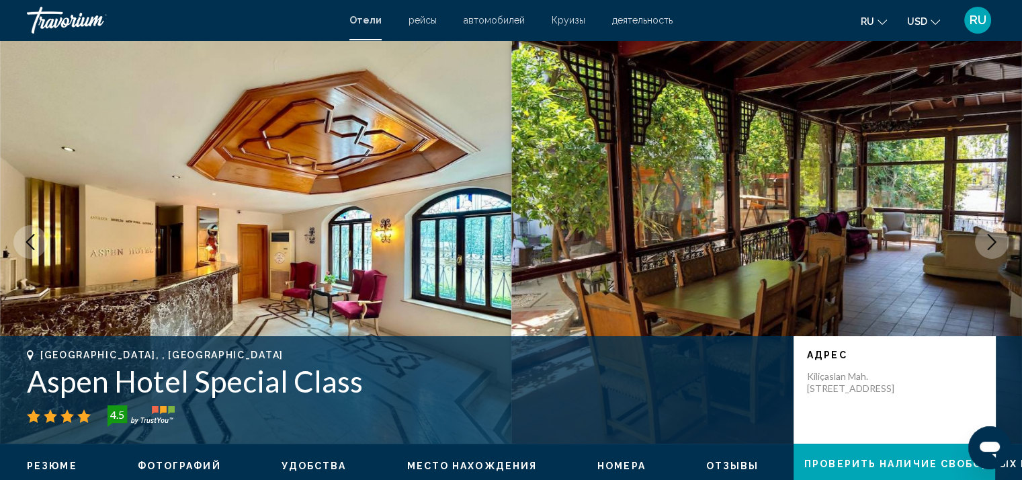
click at [1000, 238] on button "Next image" at bounding box center [992, 242] width 34 height 34
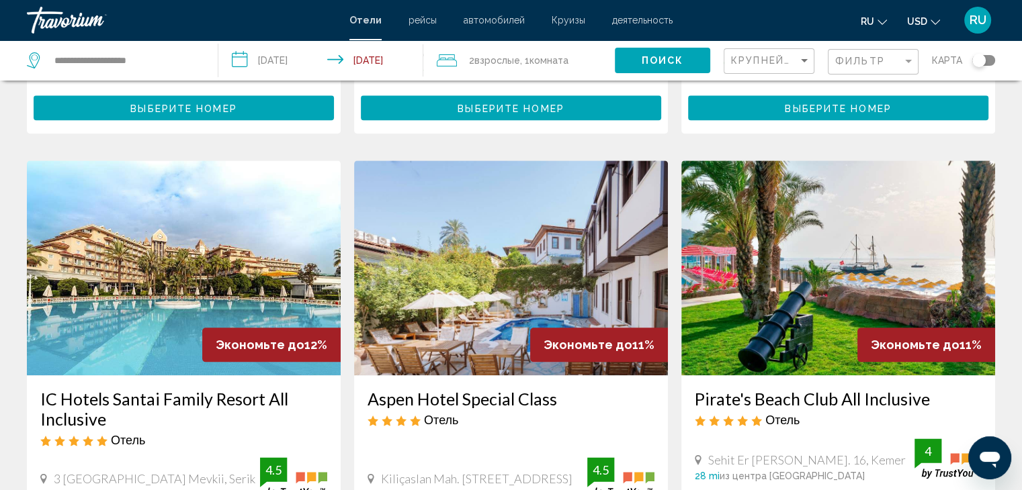
scroll to position [1518, 0]
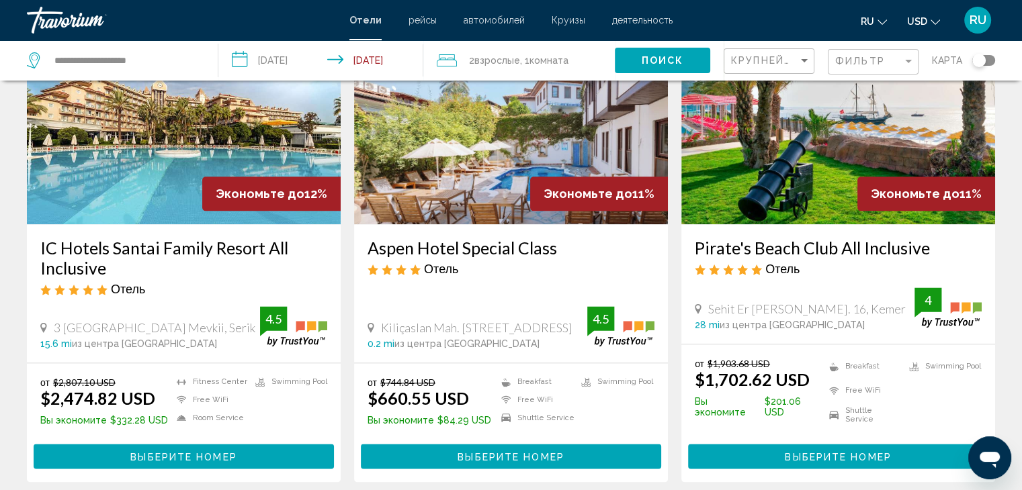
scroll to position [1645, 0]
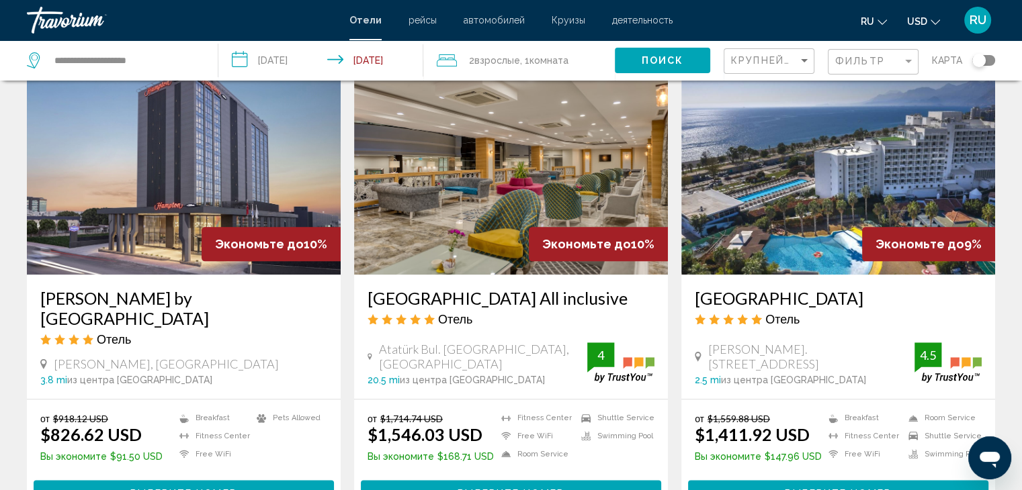
scroll to position [1556, 0]
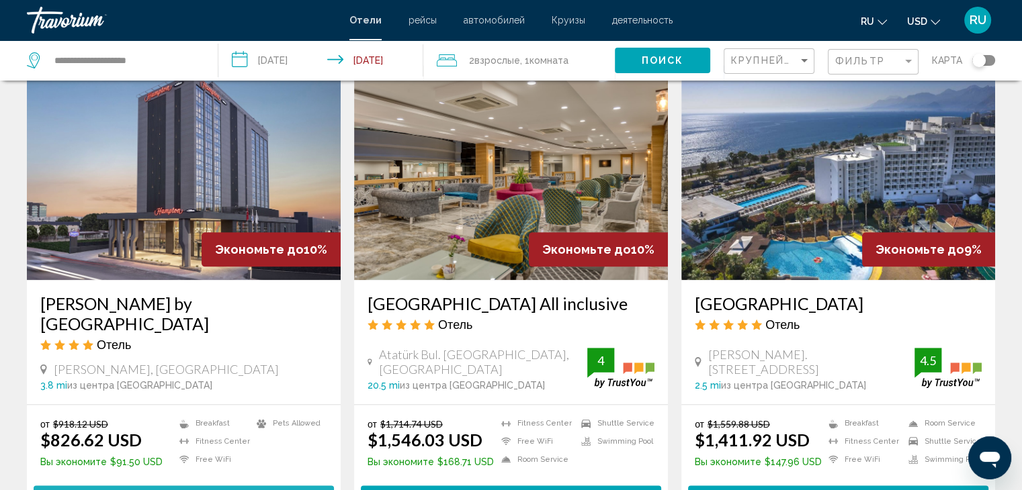
click at [322, 486] on button "Выберите номер" at bounding box center [184, 498] width 300 height 25
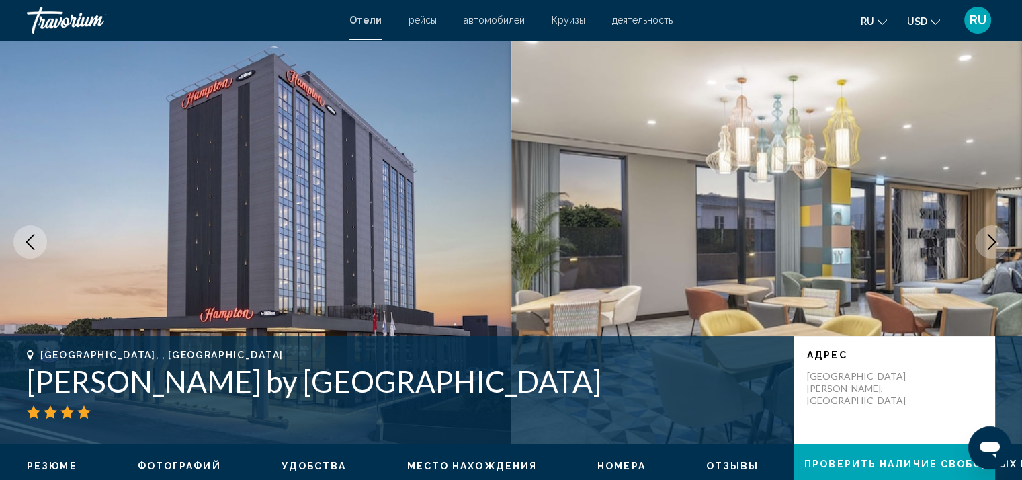
click at [997, 243] on icon "Next image" at bounding box center [991, 242] width 16 height 16
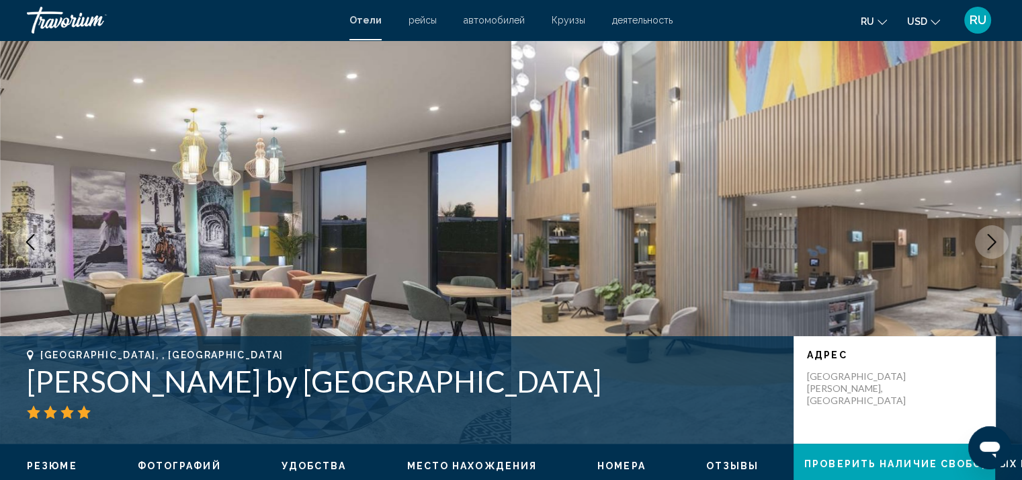
click at [997, 243] on icon "Next image" at bounding box center [991, 242] width 16 height 16
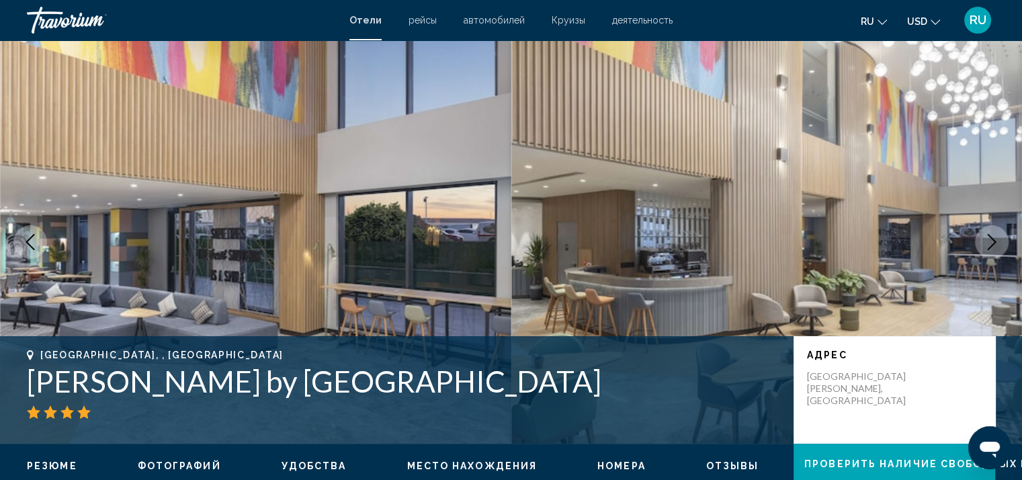
click at [997, 243] on icon "Next image" at bounding box center [991, 242] width 16 height 16
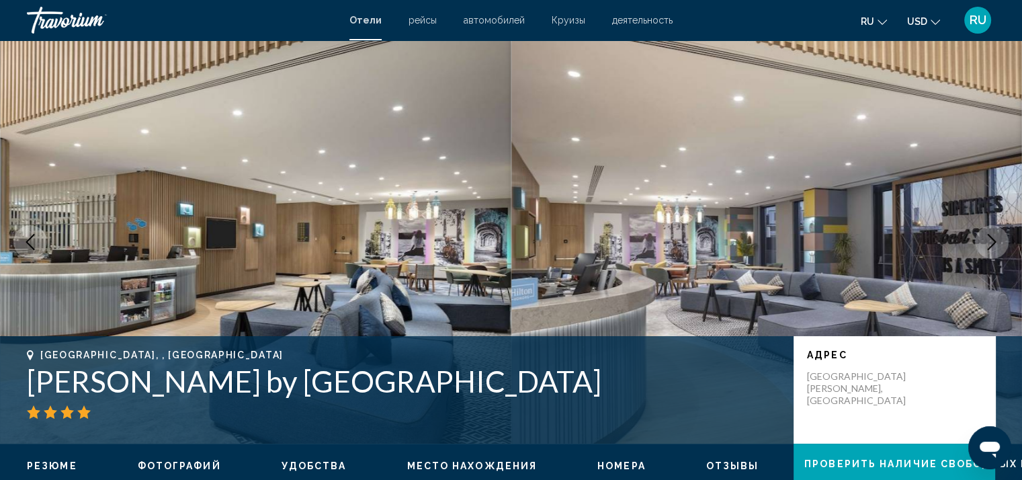
click at [997, 243] on icon "Next image" at bounding box center [991, 242] width 16 height 16
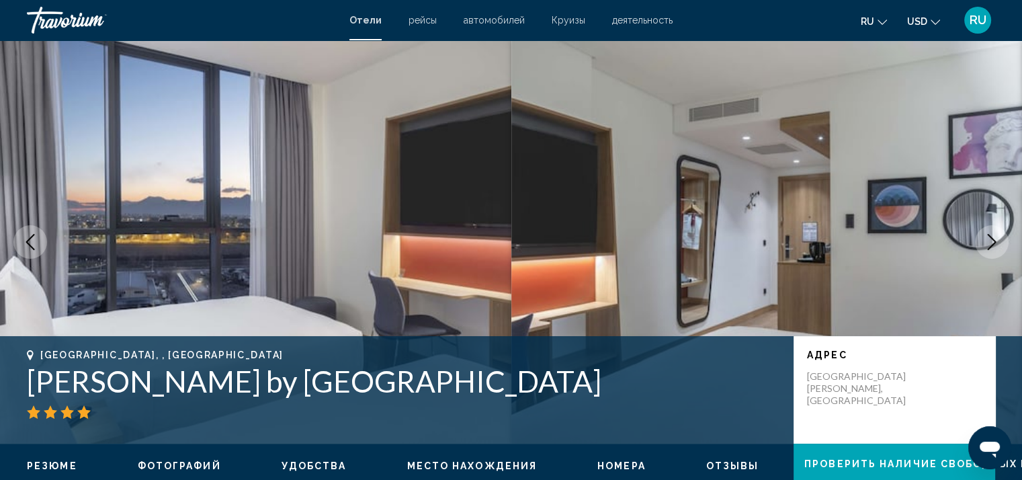
click at [997, 243] on icon "Next image" at bounding box center [991, 242] width 16 height 16
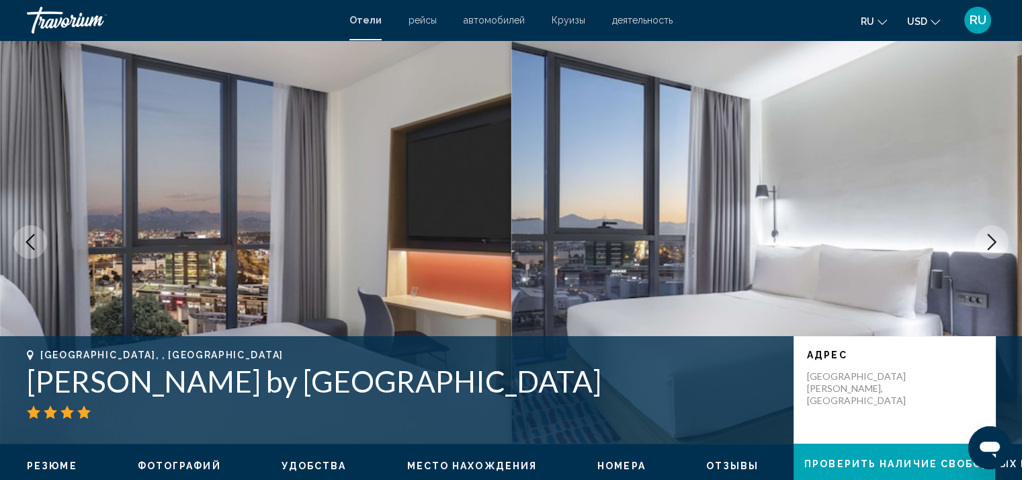
click at [997, 243] on icon "Next image" at bounding box center [991, 242] width 16 height 16
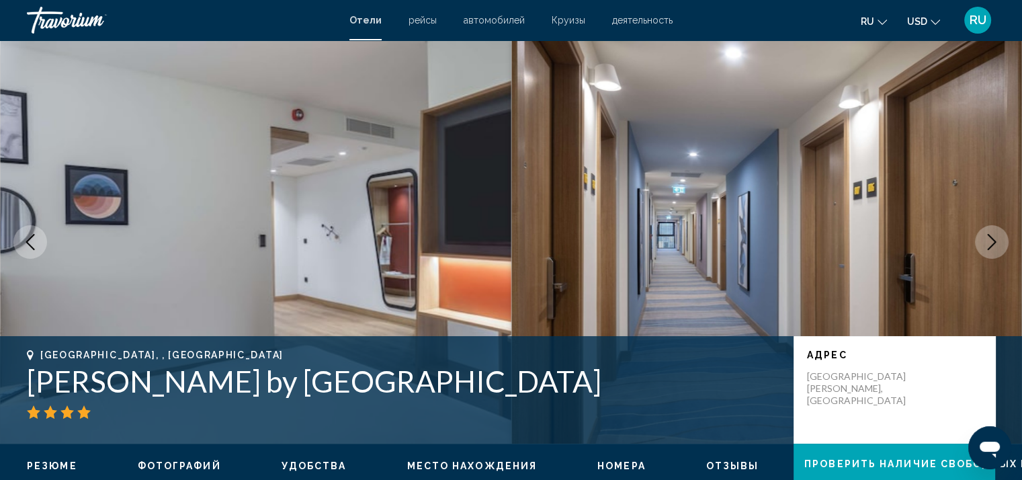
click at [997, 243] on icon "Next image" at bounding box center [991, 242] width 16 height 16
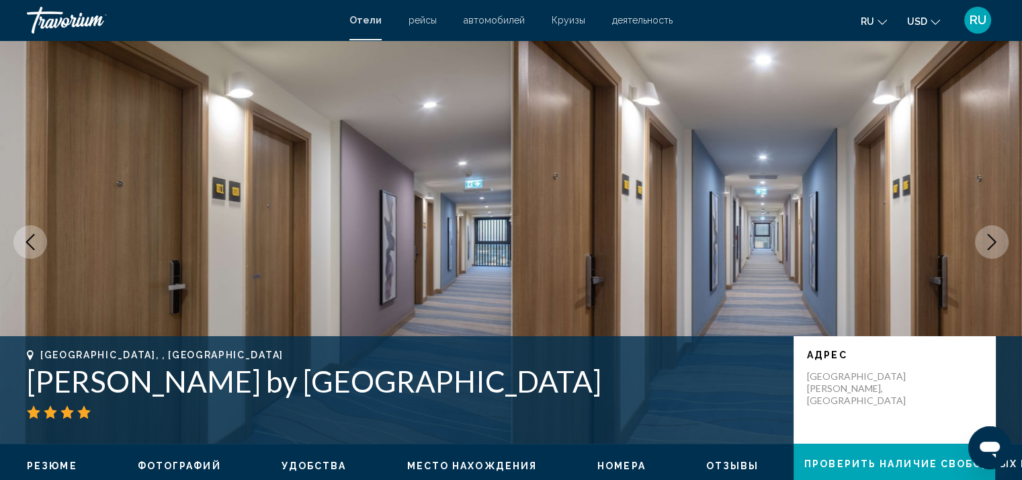
click at [997, 243] on icon "Next image" at bounding box center [991, 242] width 16 height 16
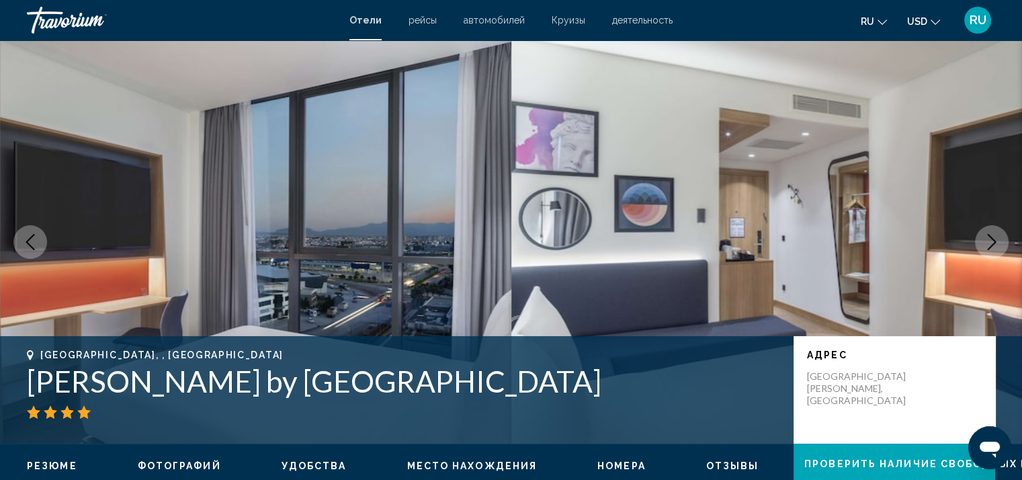
click at [997, 243] on icon "Next image" at bounding box center [991, 242] width 16 height 16
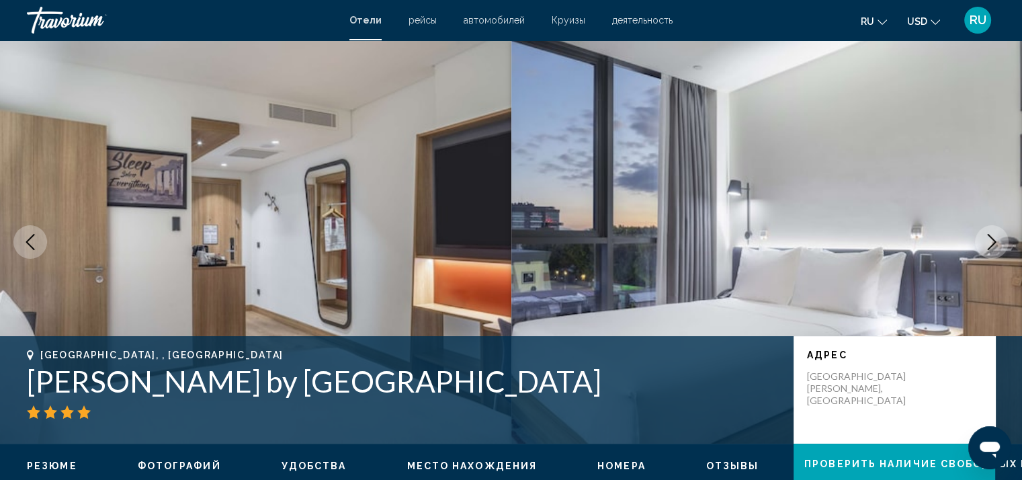
click at [997, 243] on icon "Next image" at bounding box center [991, 242] width 16 height 16
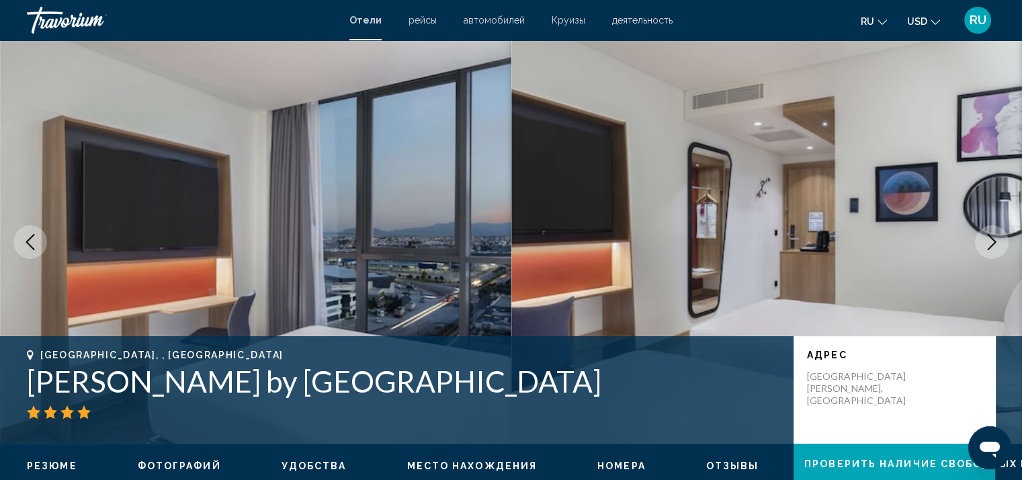
click at [997, 243] on icon "Next image" at bounding box center [991, 242] width 16 height 16
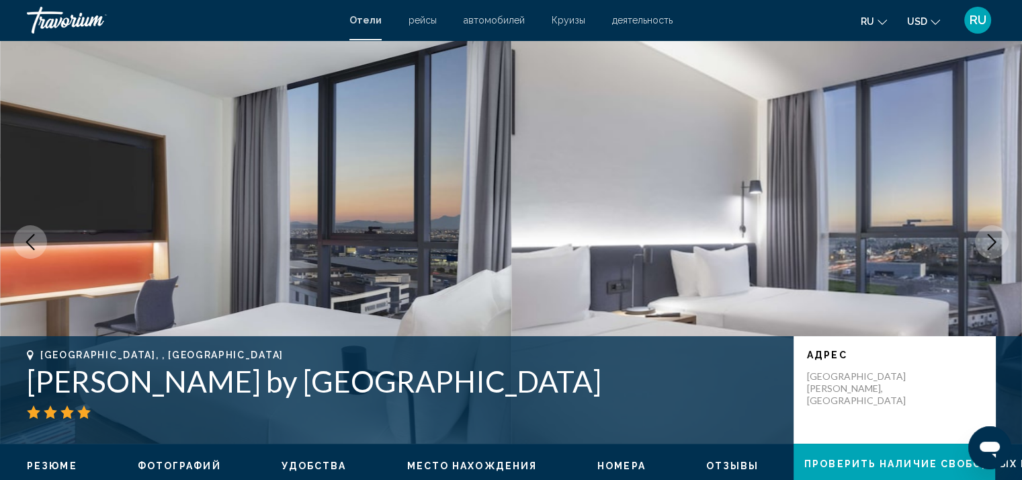
click at [997, 243] on icon "Next image" at bounding box center [991, 242] width 16 height 16
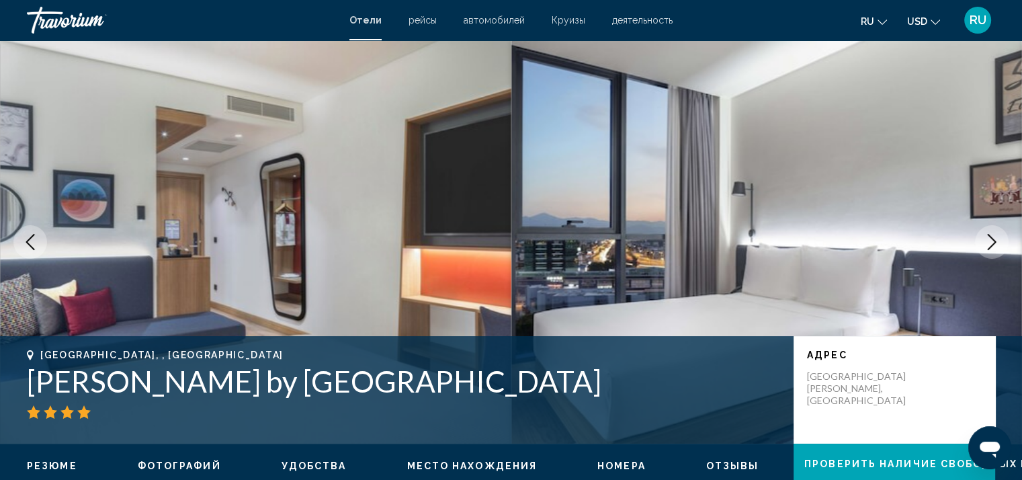
click at [997, 243] on icon "Next image" at bounding box center [991, 242] width 16 height 16
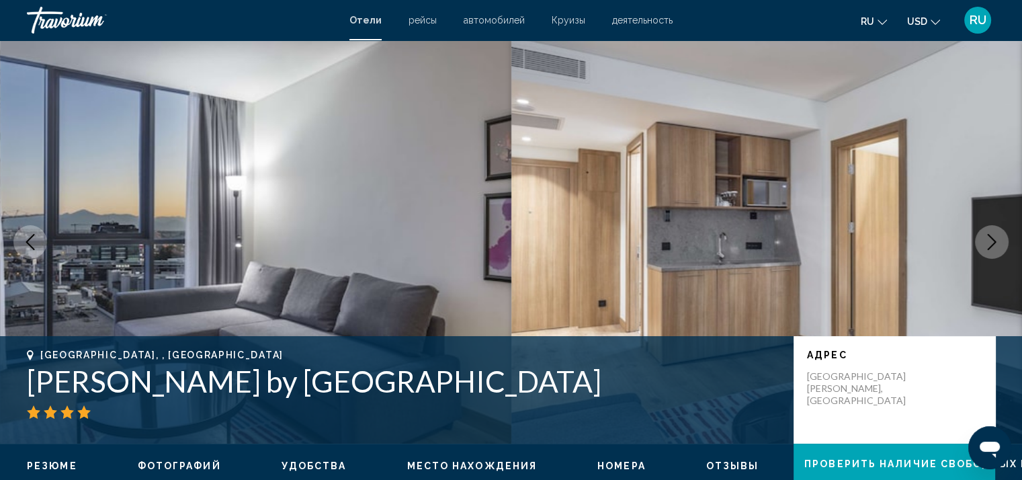
click at [997, 243] on icon "Next image" at bounding box center [991, 242] width 16 height 16
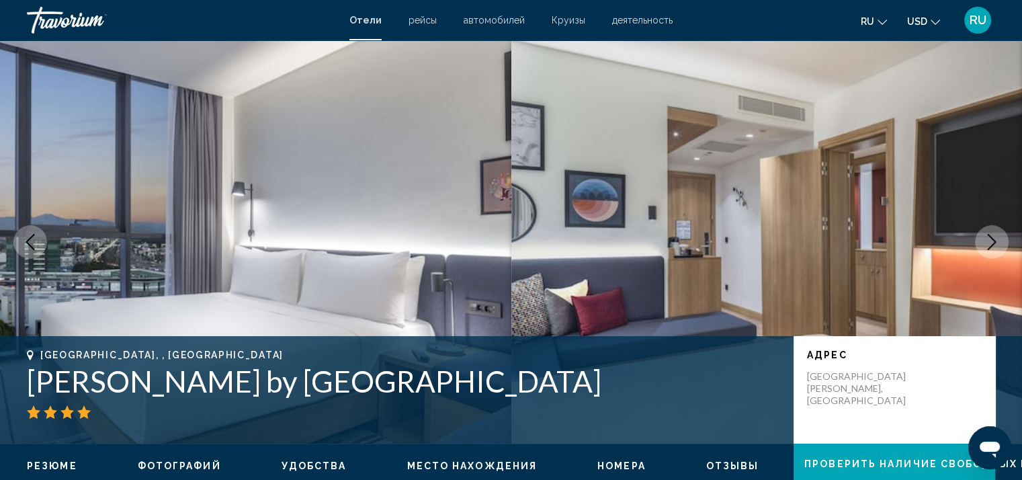
click at [997, 243] on icon "Next image" at bounding box center [991, 242] width 16 height 16
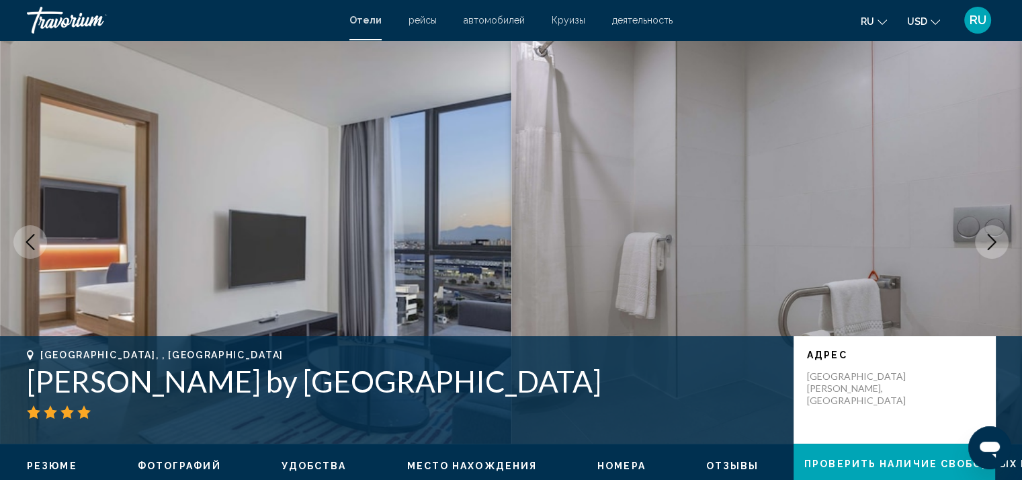
click at [997, 243] on icon "Next image" at bounding box center [991, 242] width 16 height 16
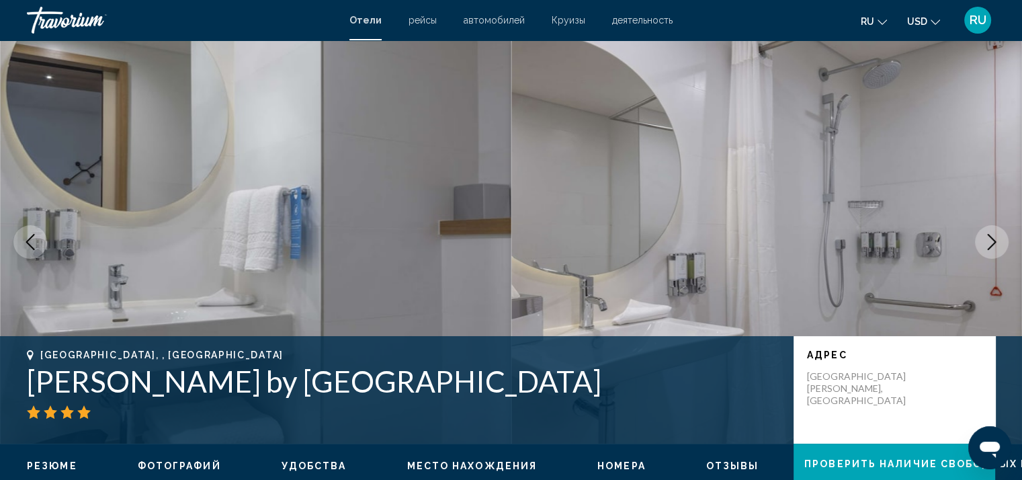
click at [997, 243] on icon "Next image" at bounding box center [991, 242] width 16 height 16
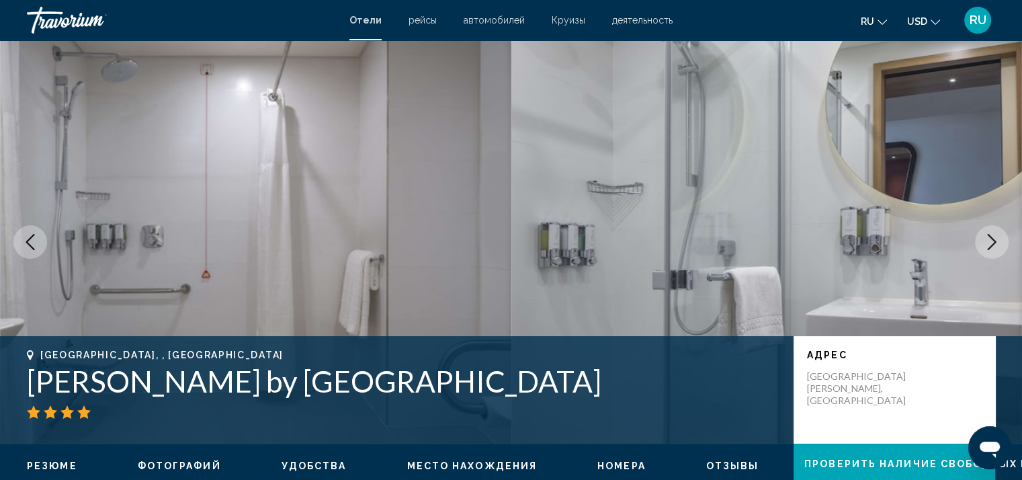
click at [997, 243] on icon "Next image" at bounding box center [991, 242] width 16 height 16
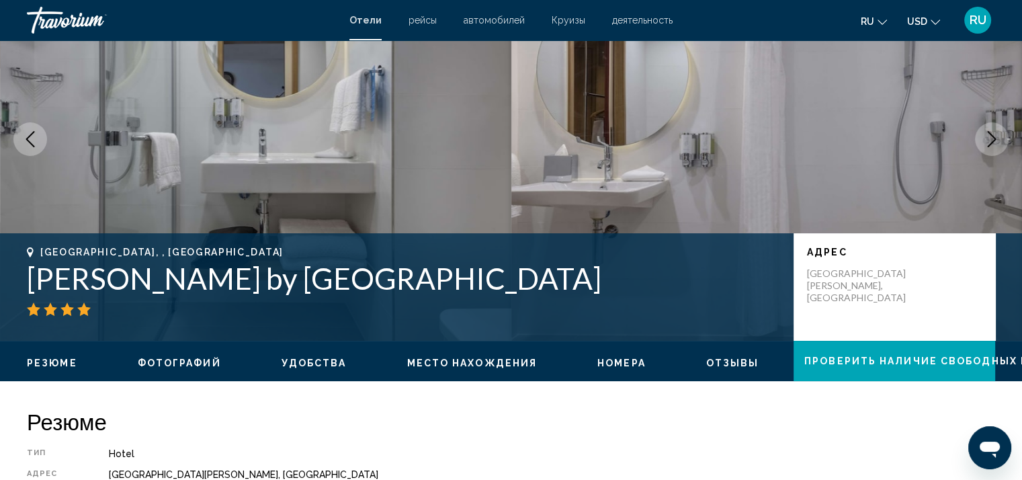
scroll to position [33, 0]
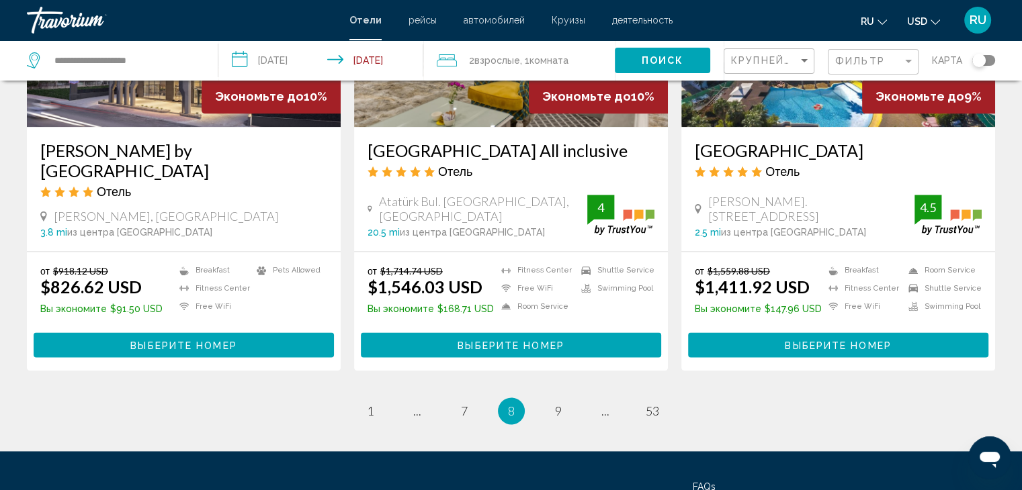
scroll to position [1712, 0]
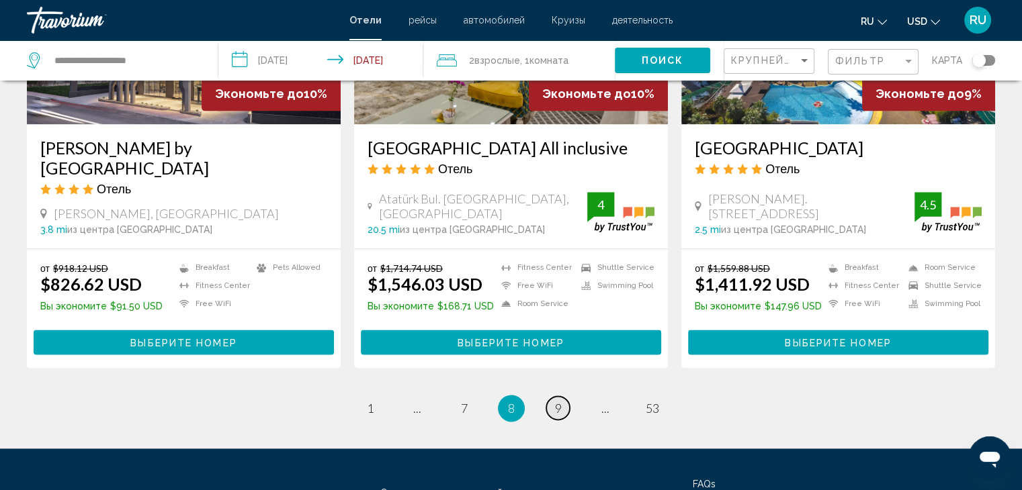
click at [567, 396] on link "page 9" at bounding box center [558, 408] width 24 height 24
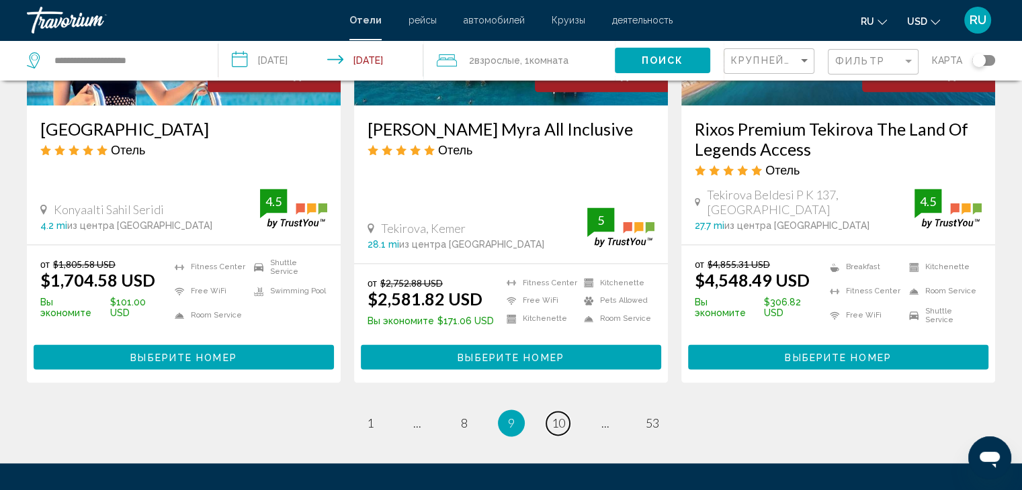
scroll to position [1815, 0]
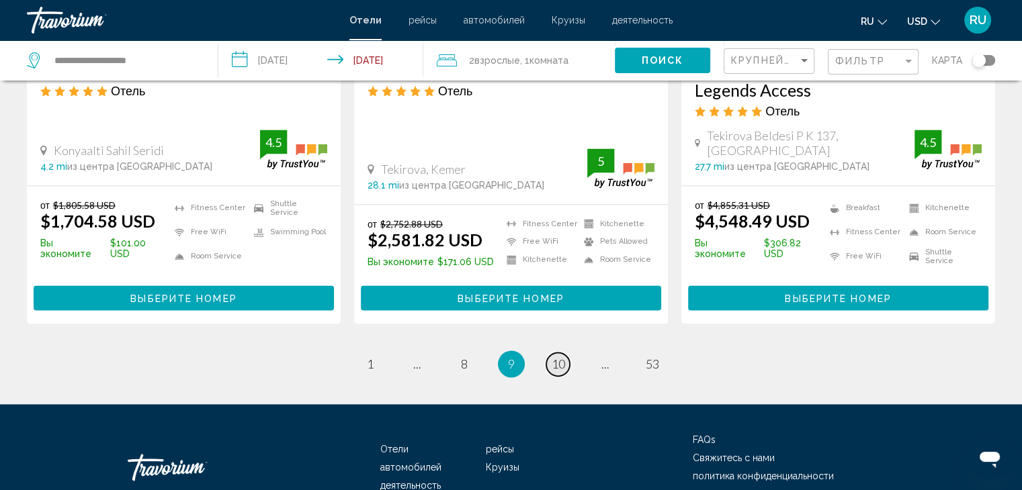
click at [560, 357] on span "10" at bounding box center [558, 364] width 13 height 15
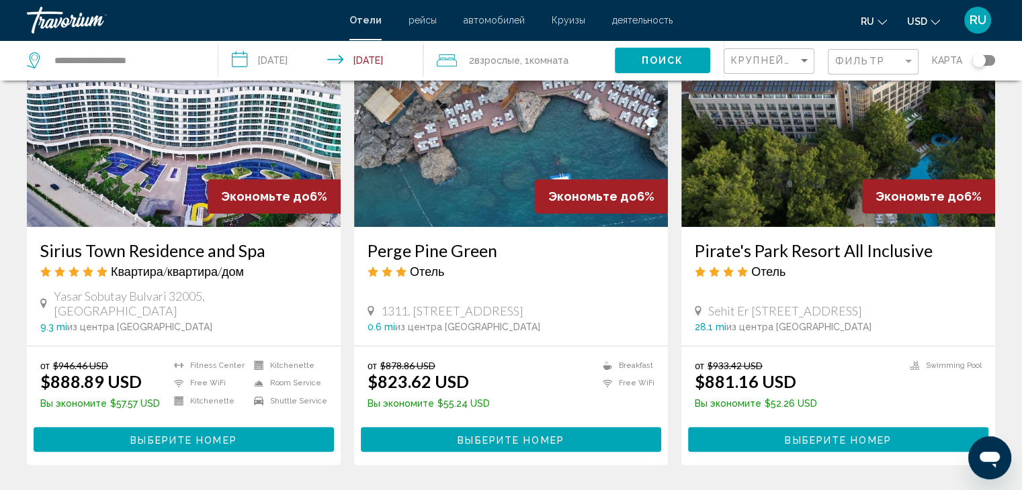
scroll to position [637, 0]
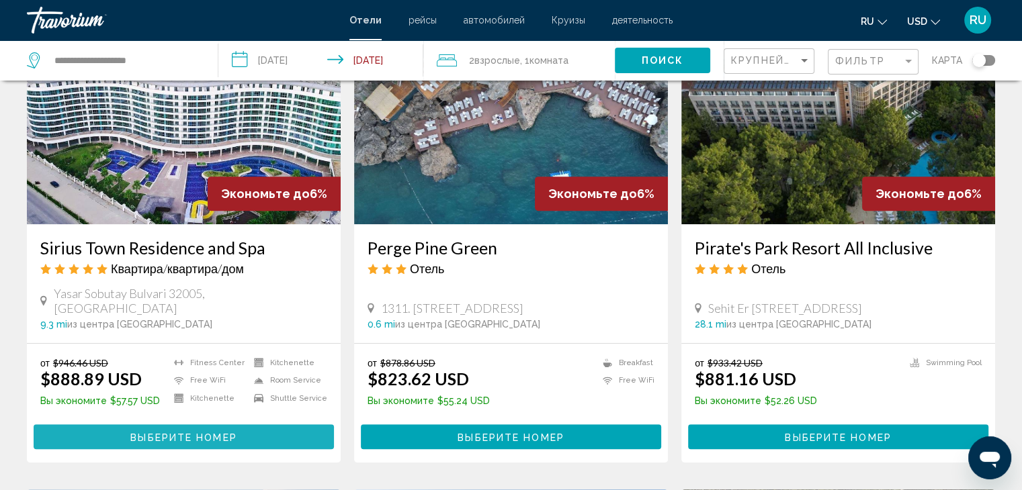
click at [277, 425] on button "Выберите номер" at bounding box center [184, 437] width 300 height 25
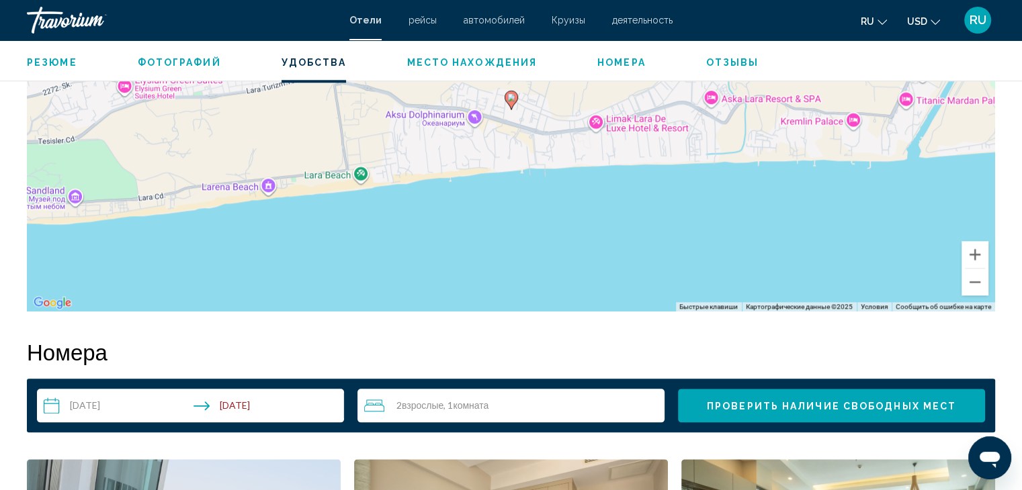
scroll to position [857, 0]
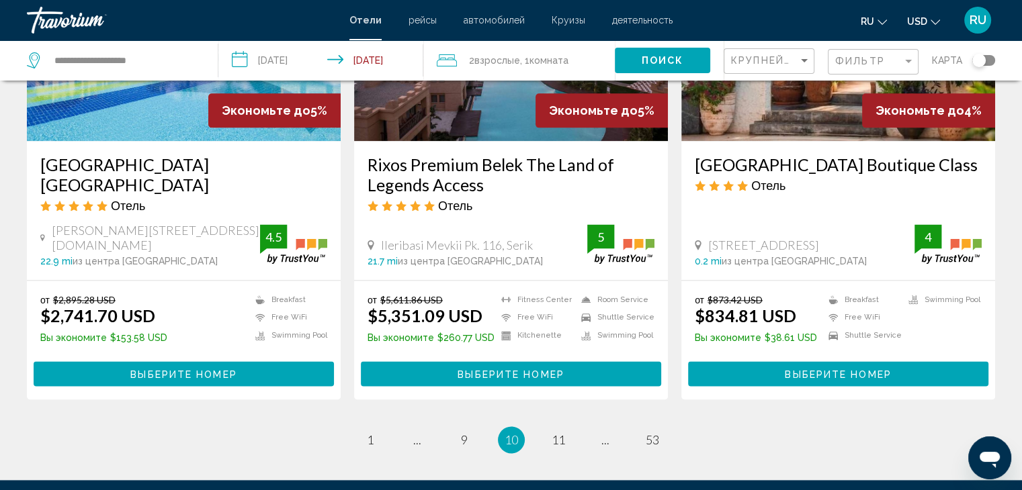
scroll to position [1722, 0]
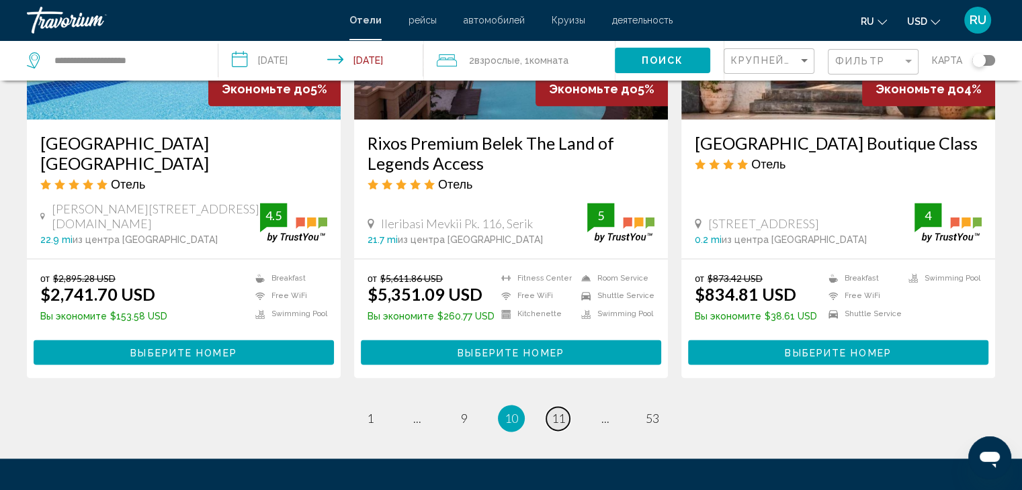
click at [560, 411] on span "11" at bounding box center [558, 418] width 13 height 15
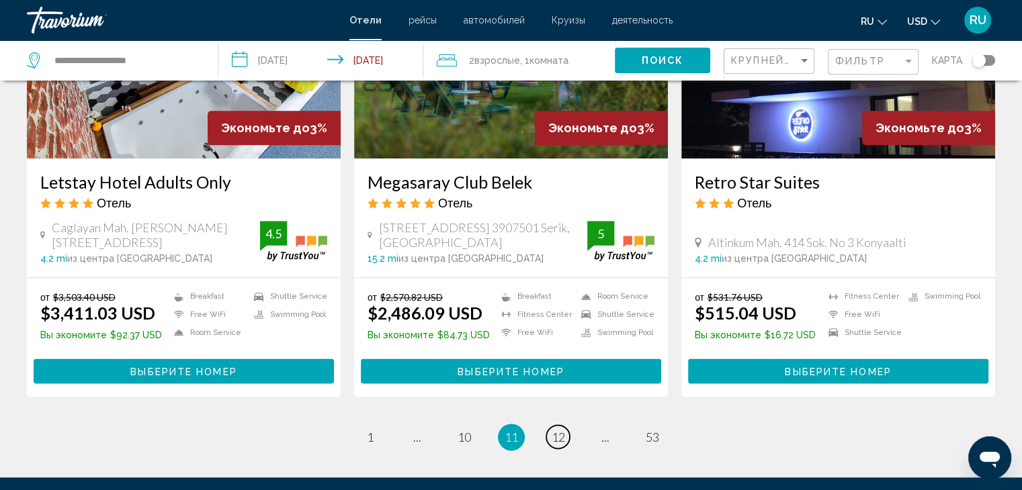
scroll to position [1698, 0]
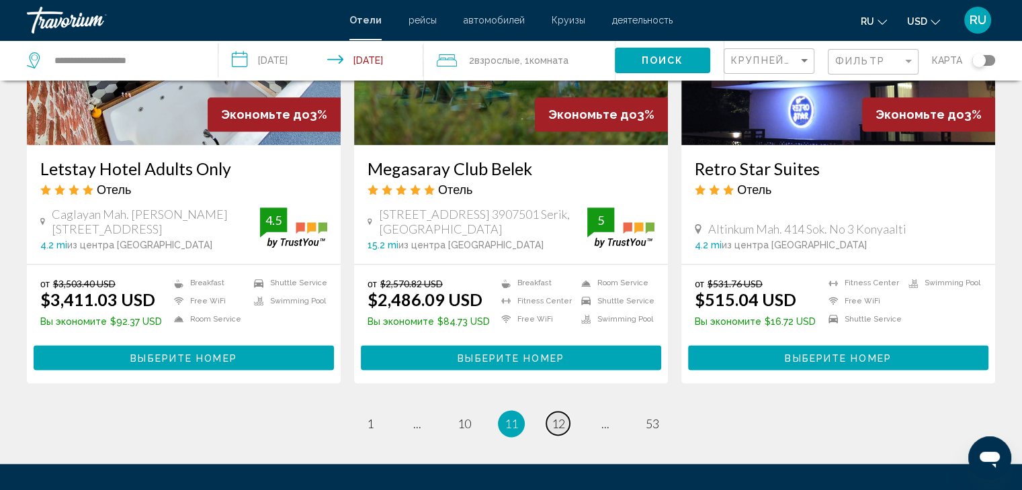
click at [562, 417] on span "12" at bounding box center [558, 424] width 13 height 15
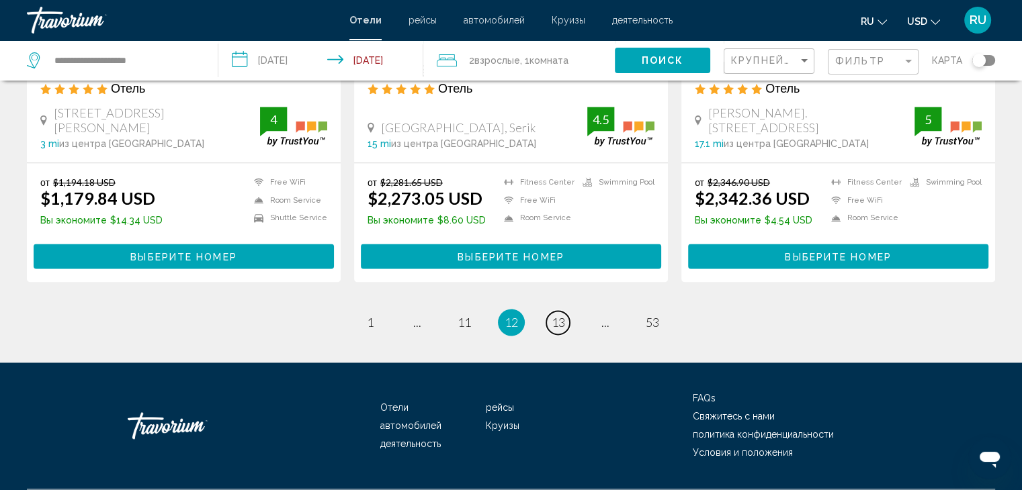
scroll to position [1759, 0]
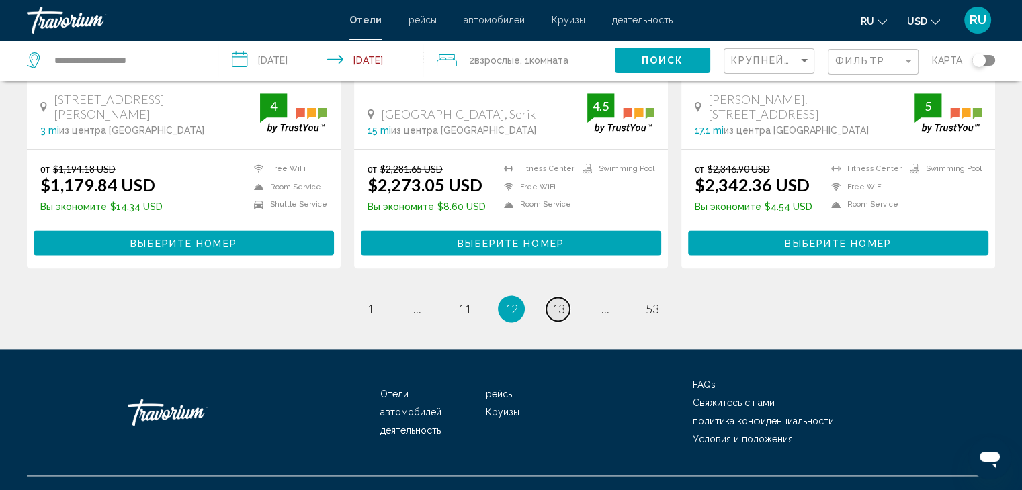
click at [561, 302] on span "13" at bounding box center [558, 309] width 13 height 15
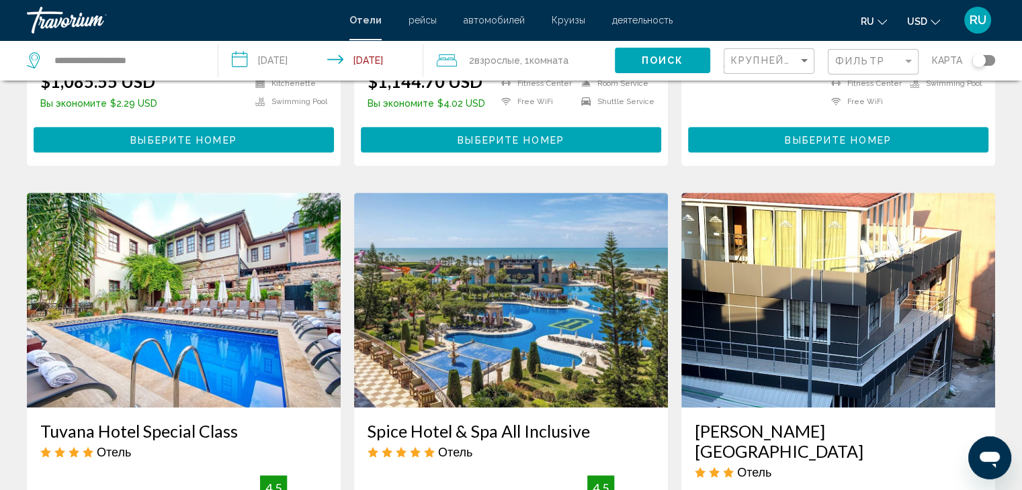
scroll to position [951, 0]
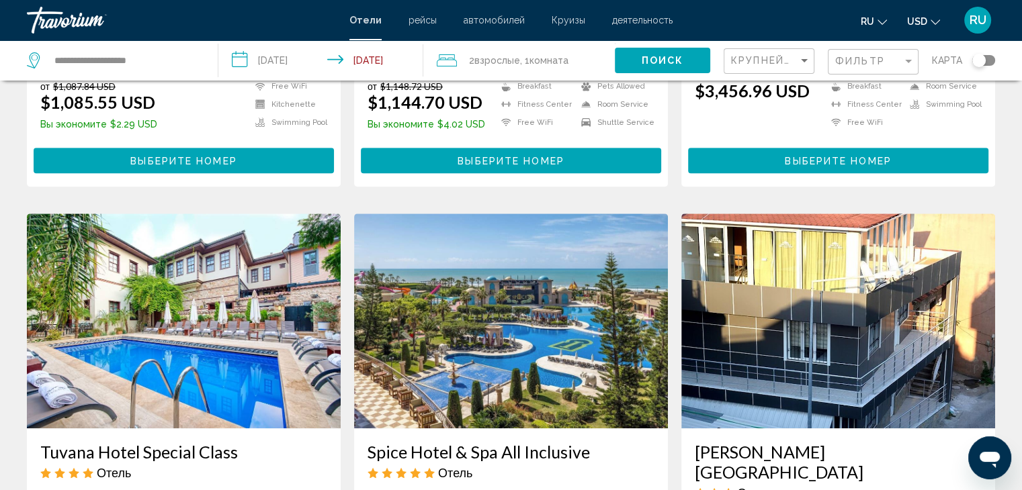
drag, startPoint x: 1014, startPoint y: 243, endPoint x: 1029, endPoint y: 282, distance: 42.3
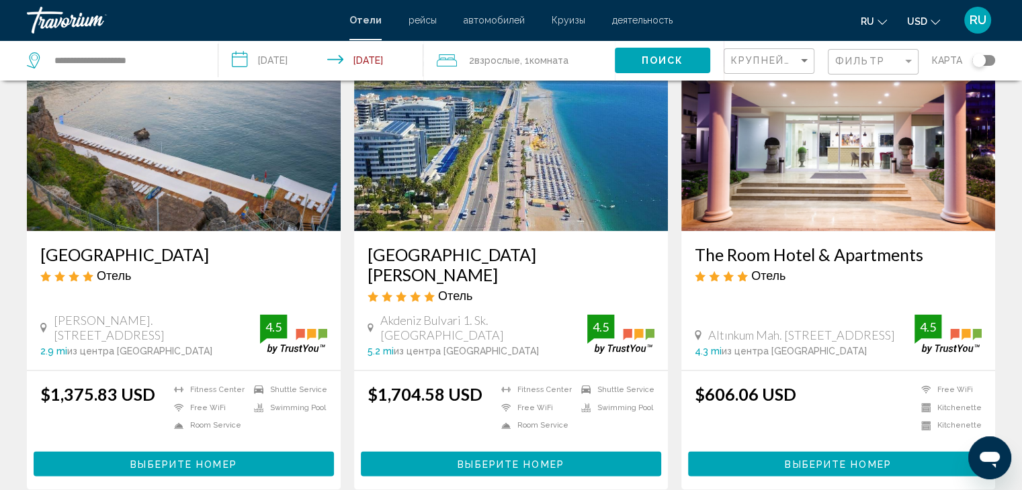
scroll to position [1644, 0]
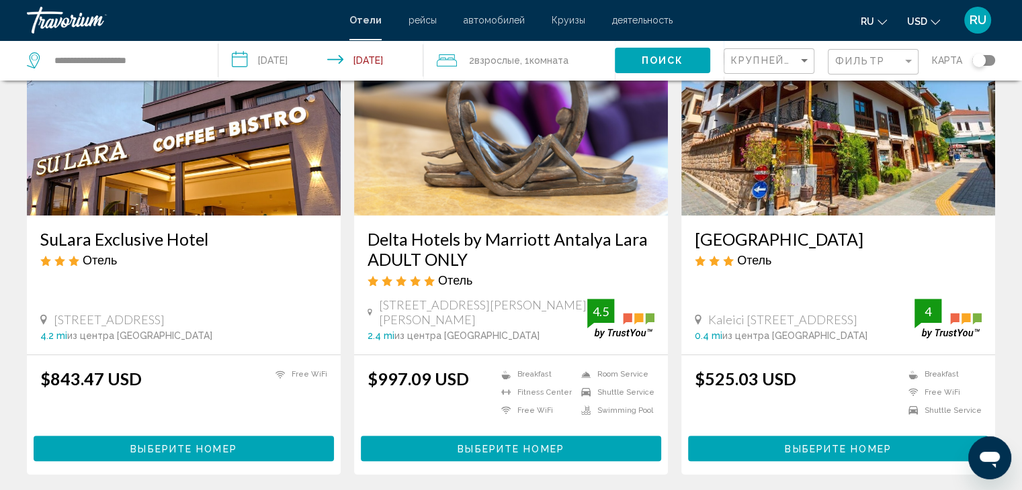
scroll to position [625, 0]
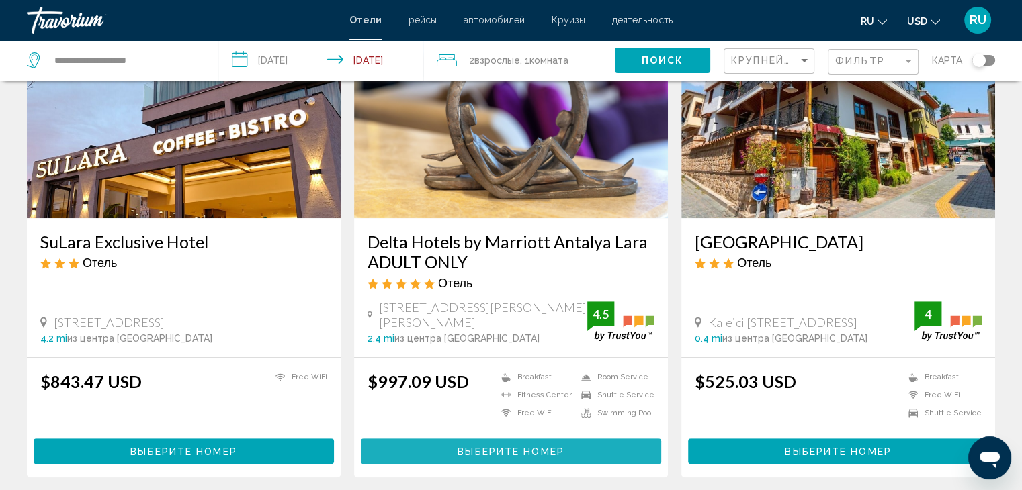
click at [599, 439] on button "Выберите номер" at bounding box center [511, 451] width 300 height 25
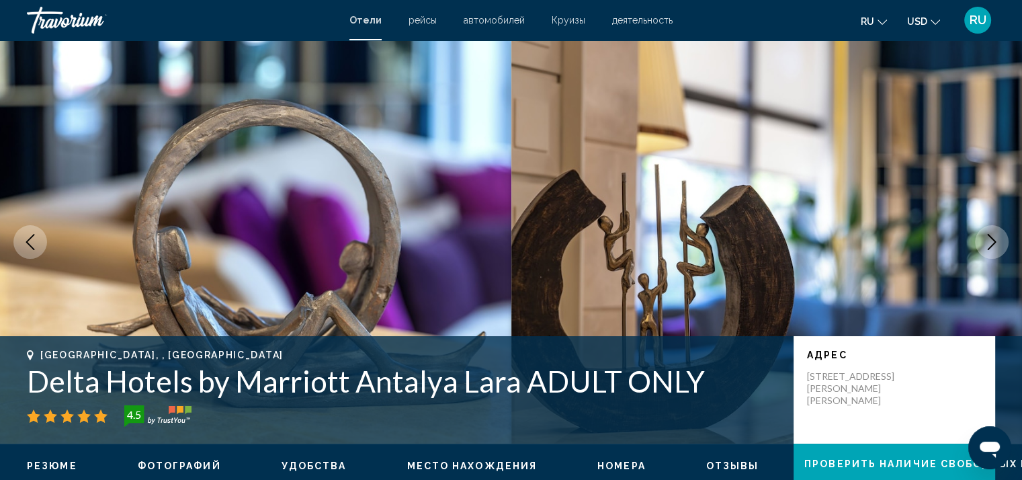
click at [1000, 230] on button "Next image" at bounding box center [992, 242] width 34 height 34
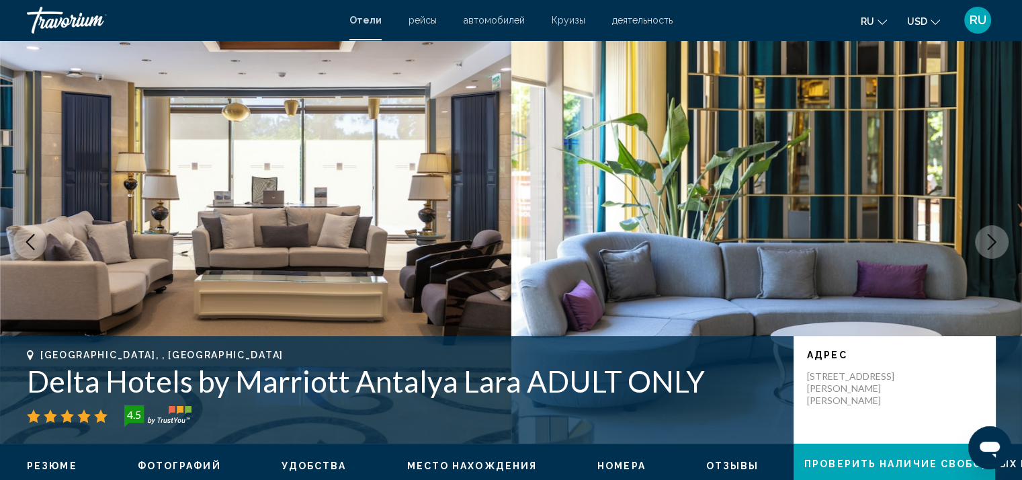
click at [1000, 230] on button "Next image" at bounding box center [992, 242] width 34 height 34
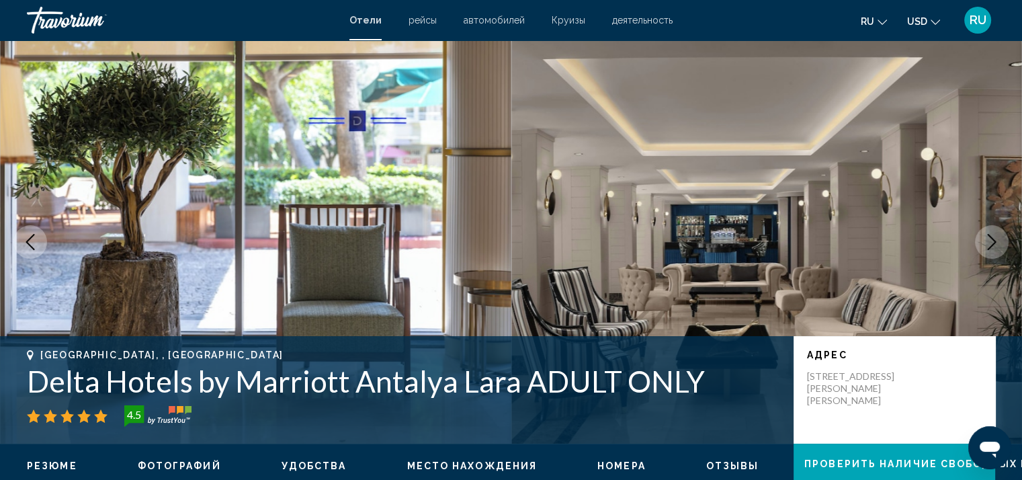
click at [1000, 230] on button "Next image" at bounding box center [992, 242] width 34 height 34
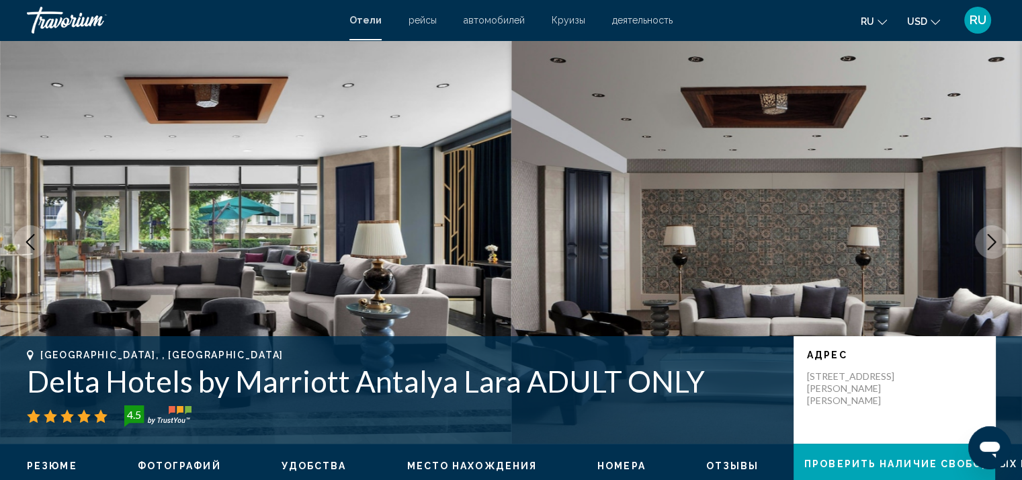
click at [1000, 230] on button "Next image" at bounding box center [992, 242] width 34 height 34
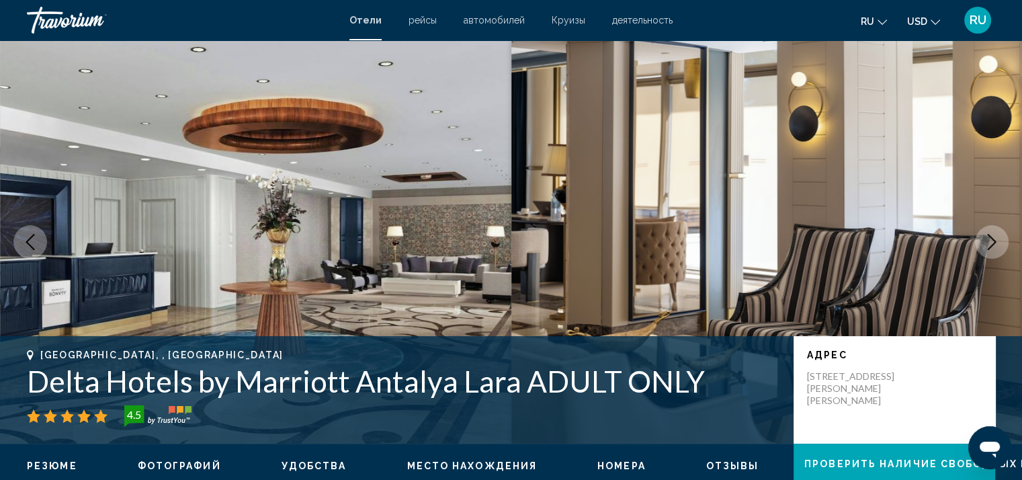
click at [1000, 230] on button "Next image" at bounding box center [992, 242] width 34 height 34
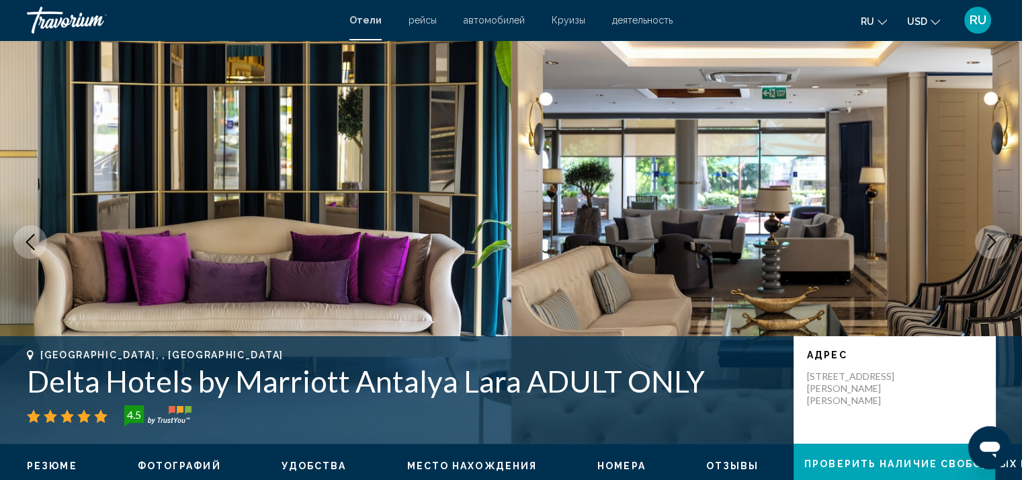
click at [996, 245] on icon "Next image" at bounding box center [991, 242] width 16 height 16
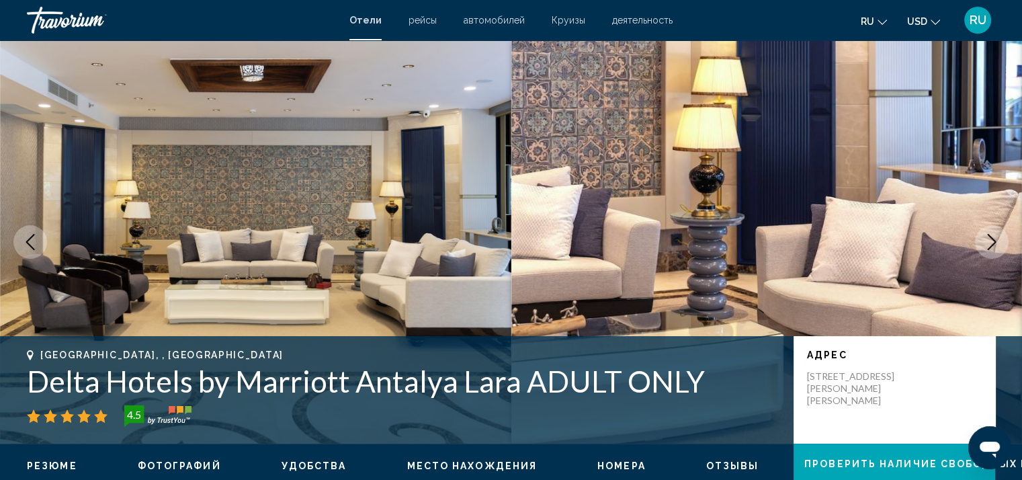
click at [996, 245] on icon "Next image" at bounding box center [991, 242] width 16 height 16
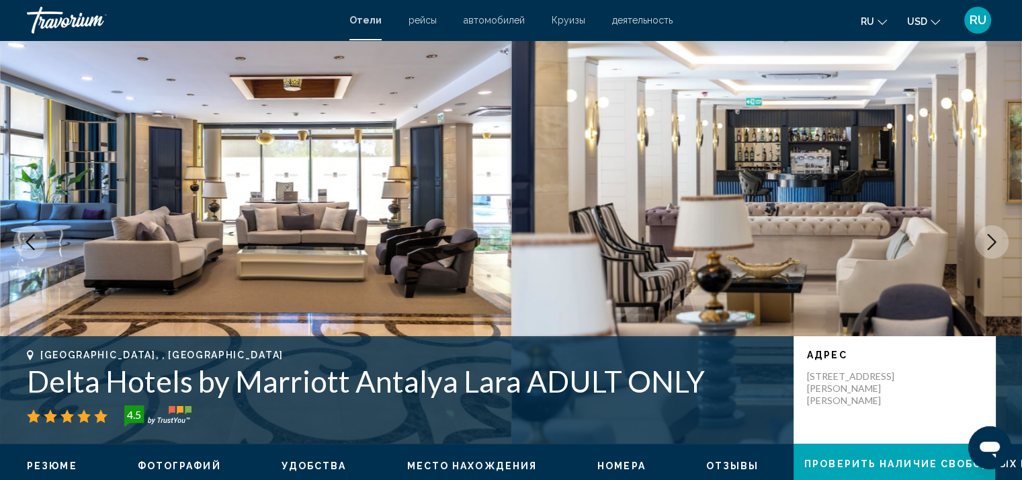
click at [996, 245] on icon "Next image" at bounding box center [991, 242] width 16 height 16
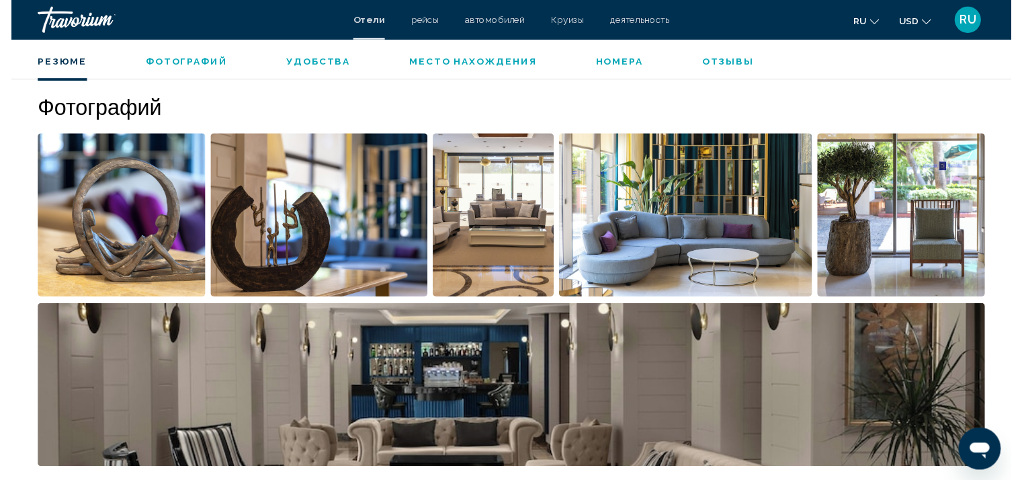
scroll to position [122, 0]
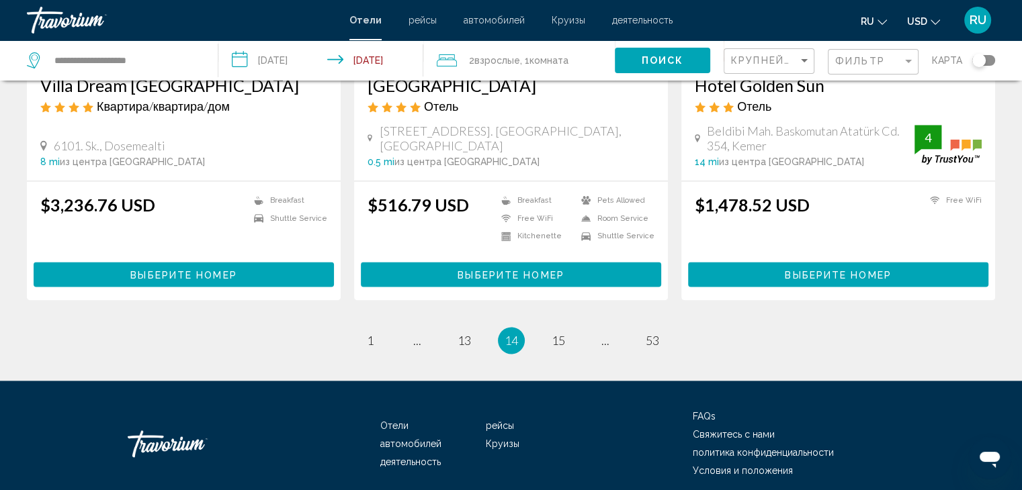
scroll to position [1806, 0]
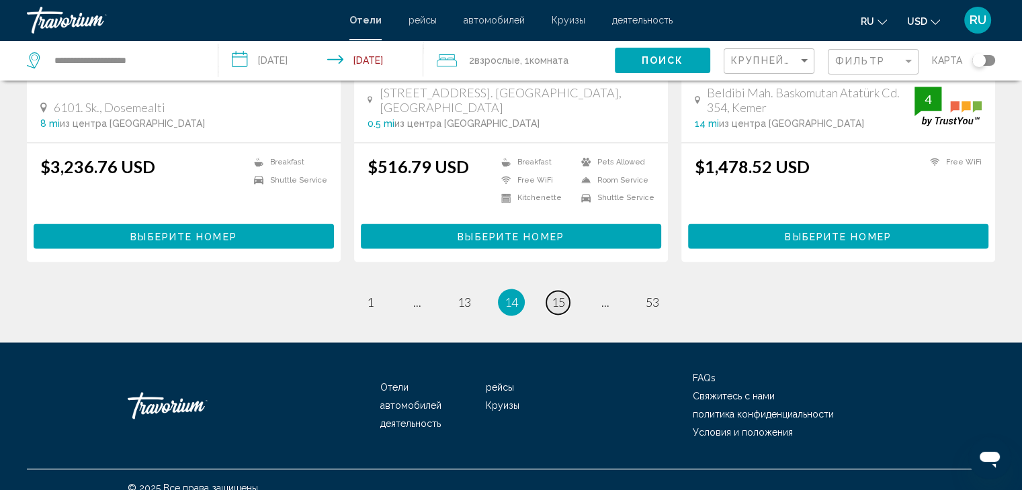
click at [556, 295] on span "15" at bounding box center [558, 302] width 13 height 15
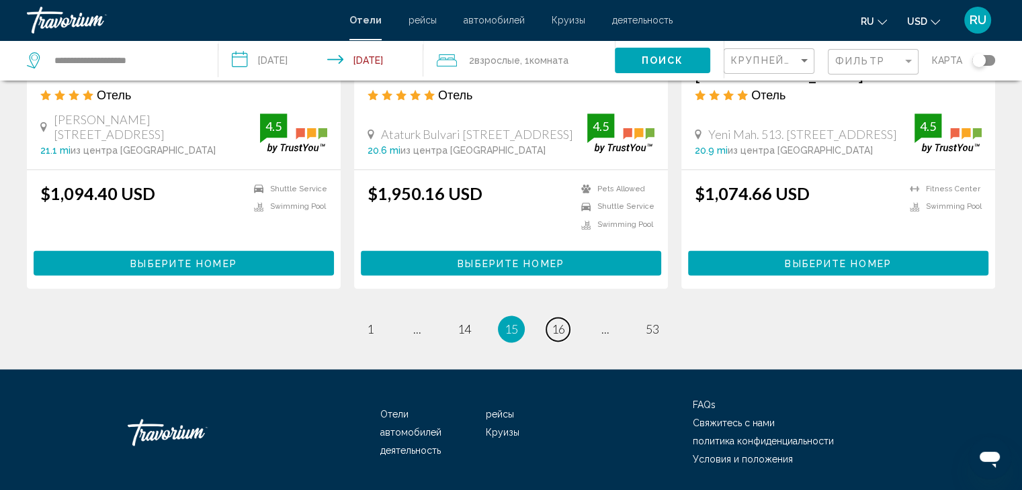
scroll to position [1814, 0]
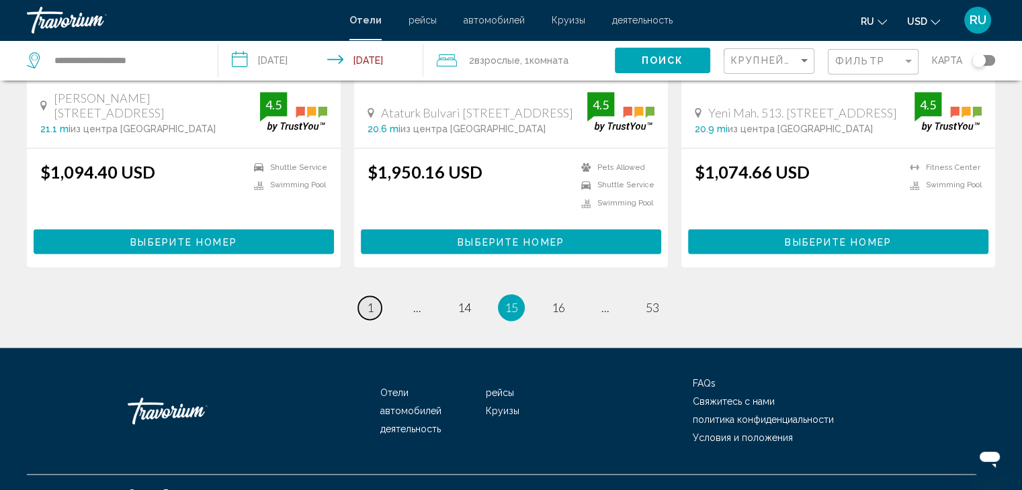
click at [371, 296] on link "page 1" at bounding box center [370, 308] width 24 height 24
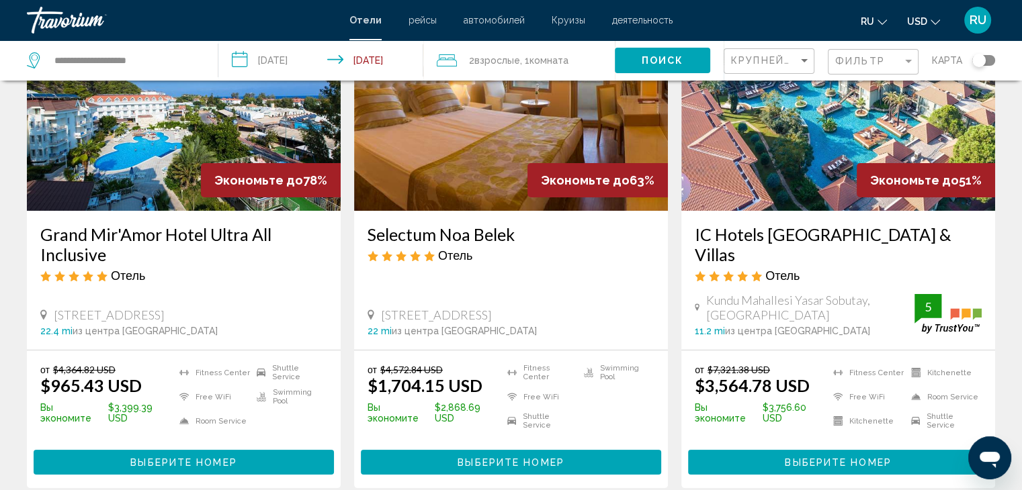
scroll to position [134, 0]
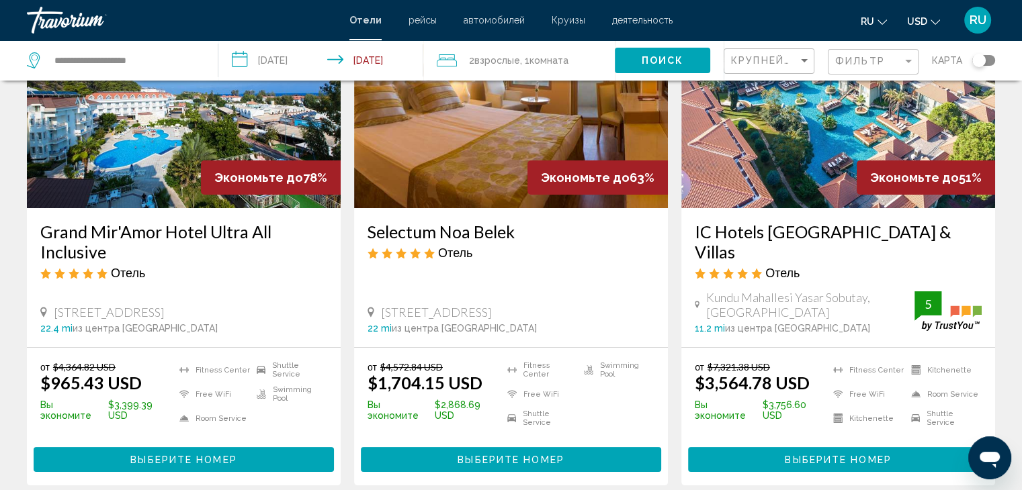
click at [102, 447] on button "Выберите номер" at bounding box center [184, 459] width 300 height 25
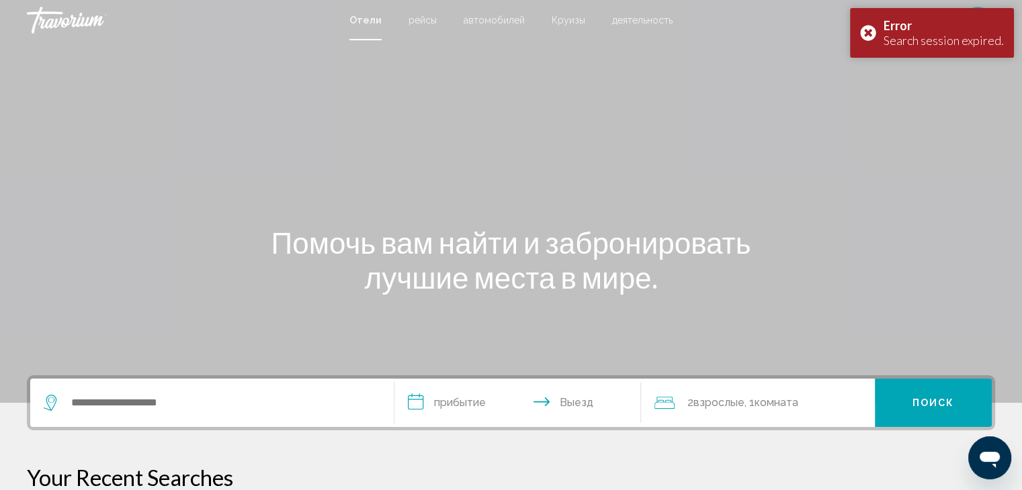
scroll to position [880, 0]
